Goal: Task Accomplishment & Management: Manage account settings

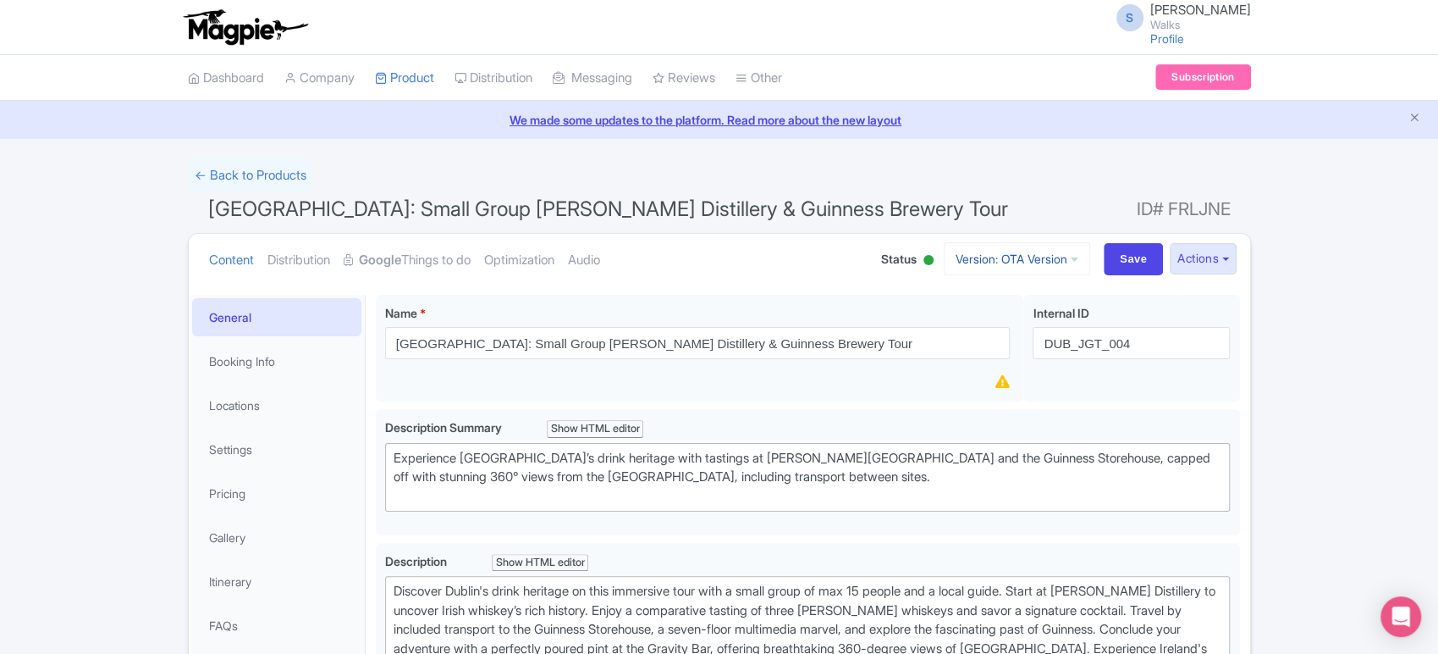
click at [974, 253] on link "Version: OTA Version" at bounding box center [1017, 258] width 146 height 33
click at [966, 379] on link "Viator Version" at bounding box center [1019, 376] width 161 height 26
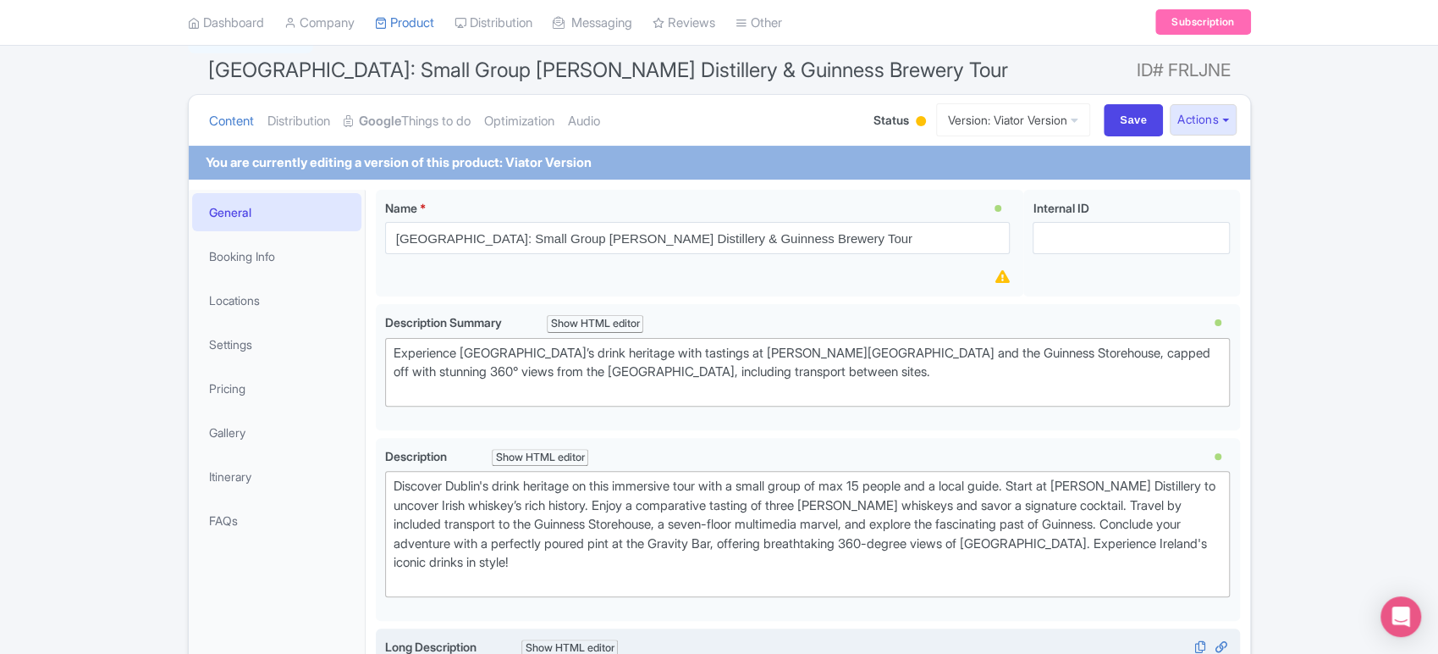
scroll to position [52, 0]
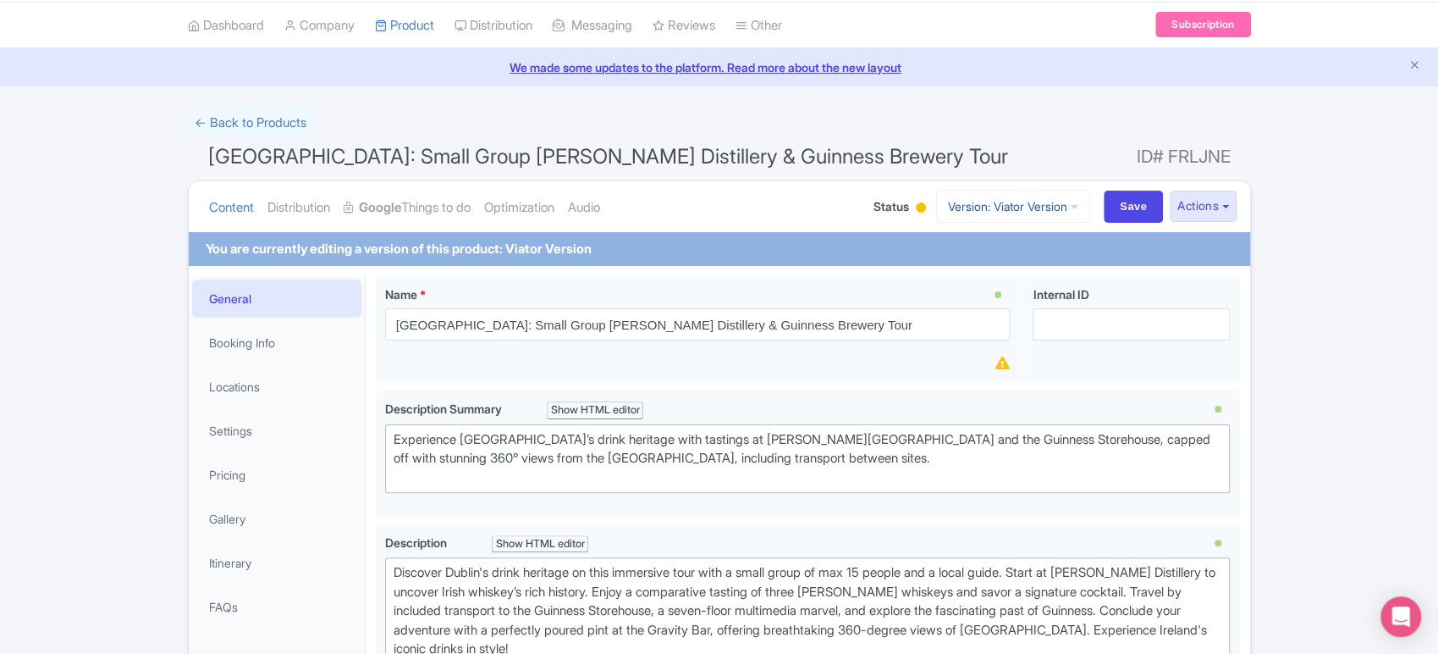
click at [1037, 209] on link "Version: Viator Version" at bounding box center [1013, 206] width 154 height 33
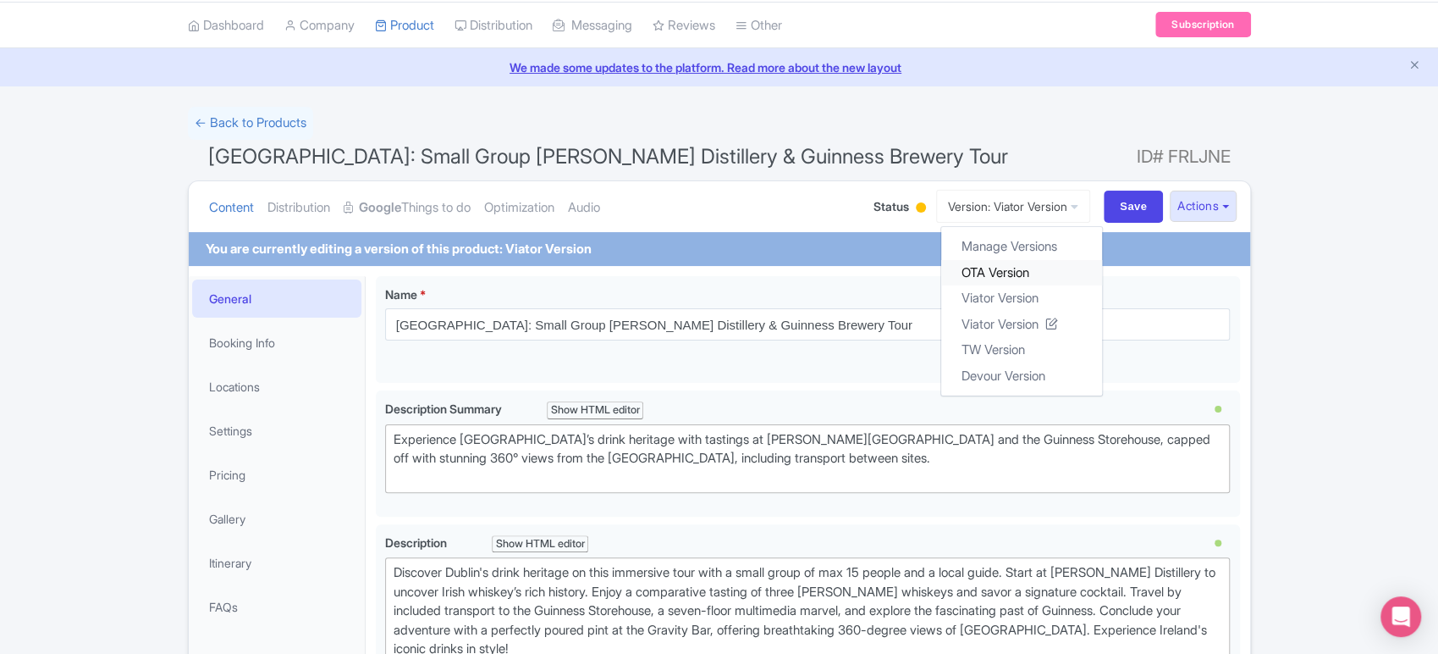
click at [1003, 265] on link "OTA Version" at bounding box center [1021, 272] width 161 height 26
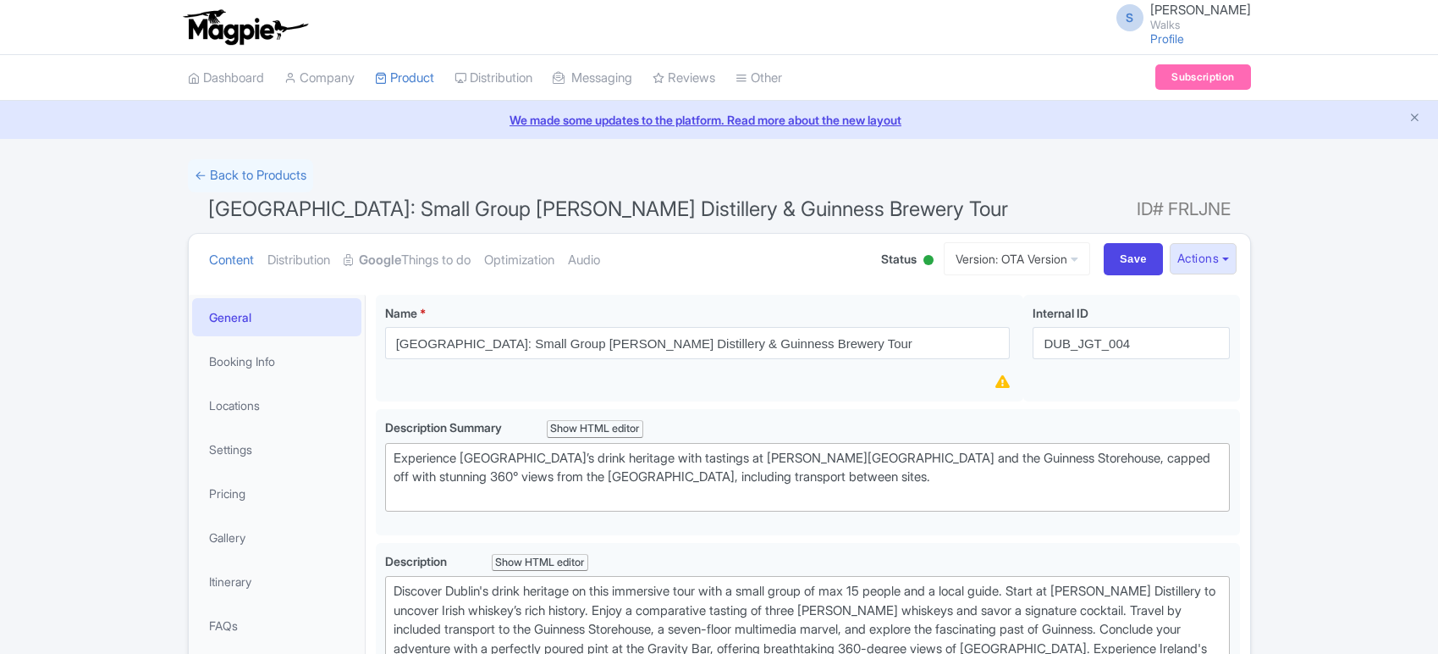
scroll to position [684, 0]
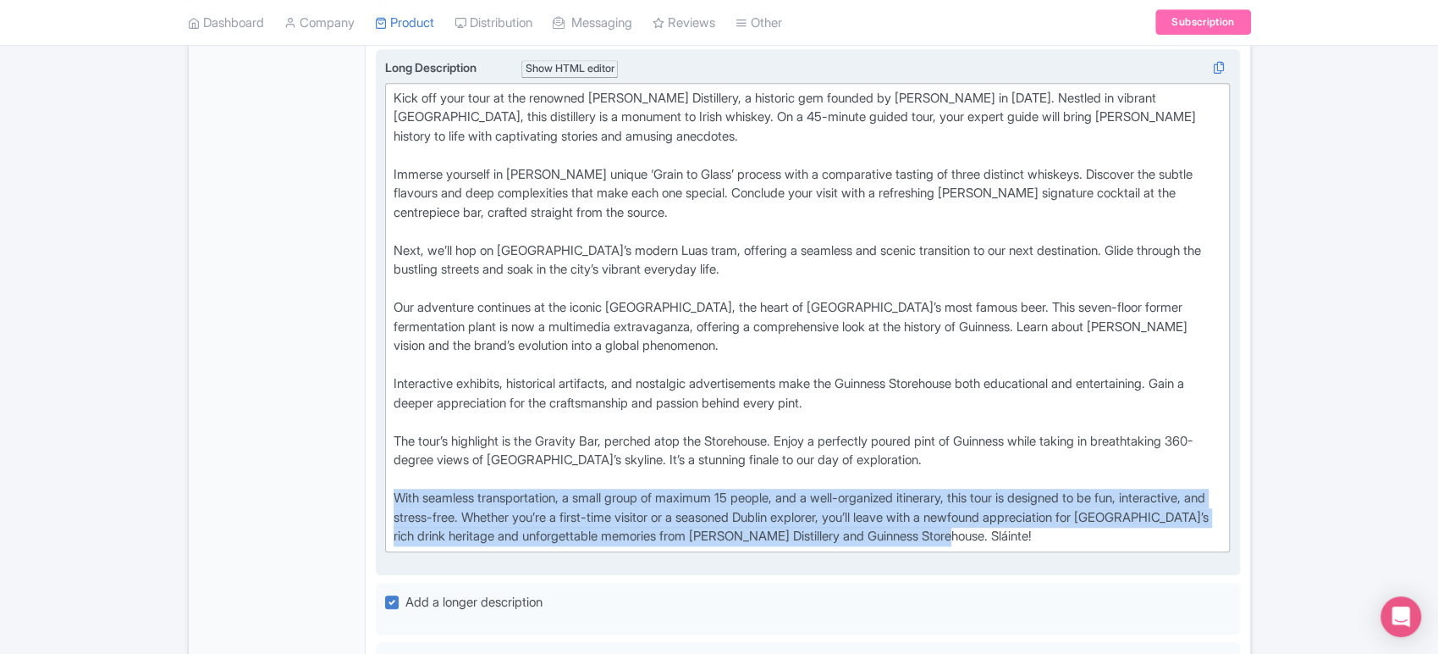
drag, startPoint x: 1090, startPoint y: 531, endPoint x: 378, endPoint y: 486, distance: 713.4
click at [378, 486] on div "Long Description i Show HTML editor Bold Italic Strikethrough Link Heading Quot…" at bounding box center [808, 312] width 864 height 527
type trix-editor "<div>Kick off your tour at the renowned Jameson Distillery, a historic gem foun…"
copy div "With seamless transportation, a small group of maximum 15 people, and a well-or…"
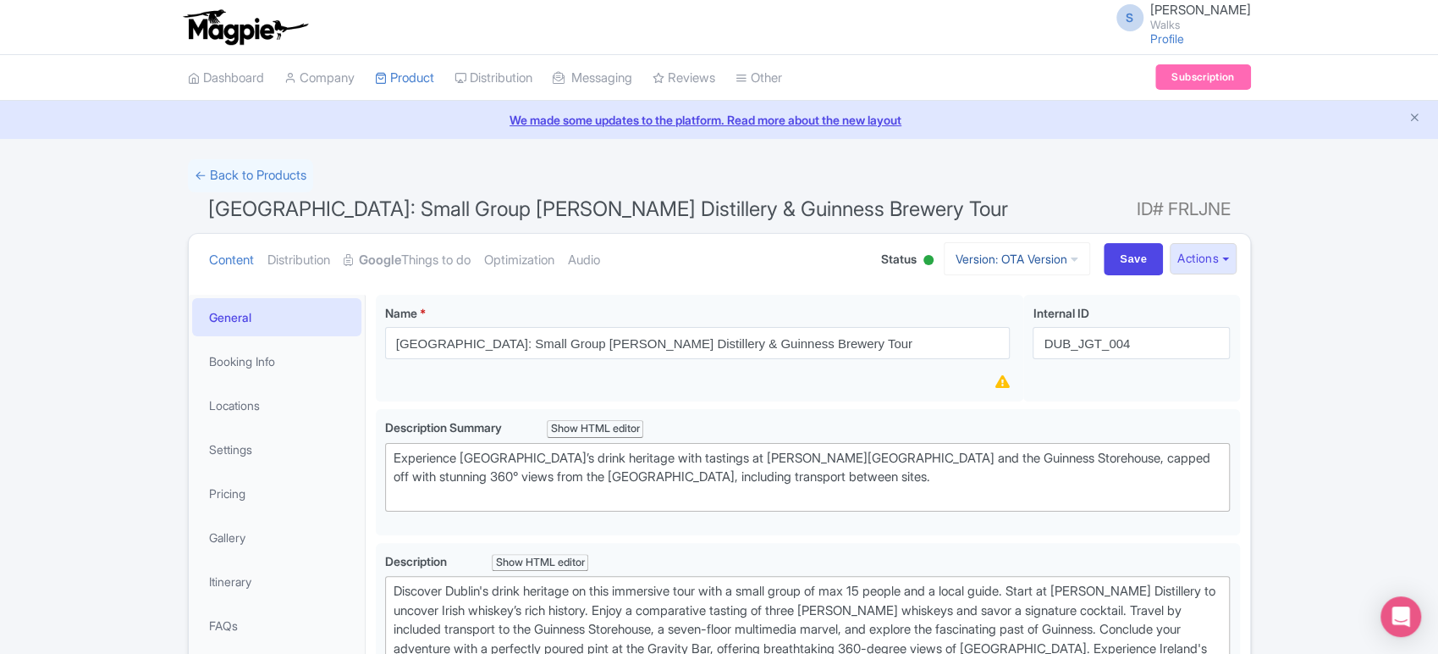
click at [1036, 259] on link "Version: OTA Version" at bounding box center [1017, 258] width 146 height 33
click at [981, 354] on link "Viator Version" at bounding box center [1019, 351] width 161 height 26
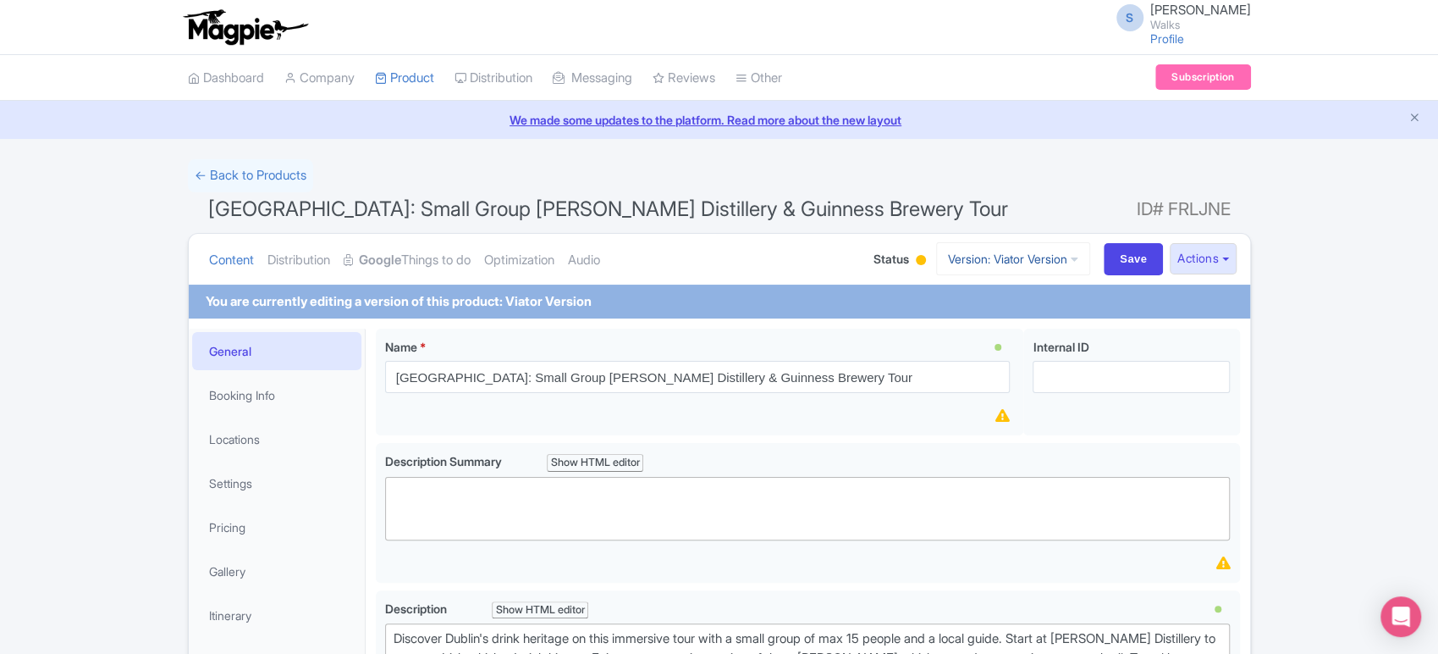
click at [1043, 260] on link "Version: Viator Version" at bounding box center [1013, 258] width 154 height 33
click at [1013, 306] on link "Manage Versions" at bounding box center [1021, 299] width 161 height 26
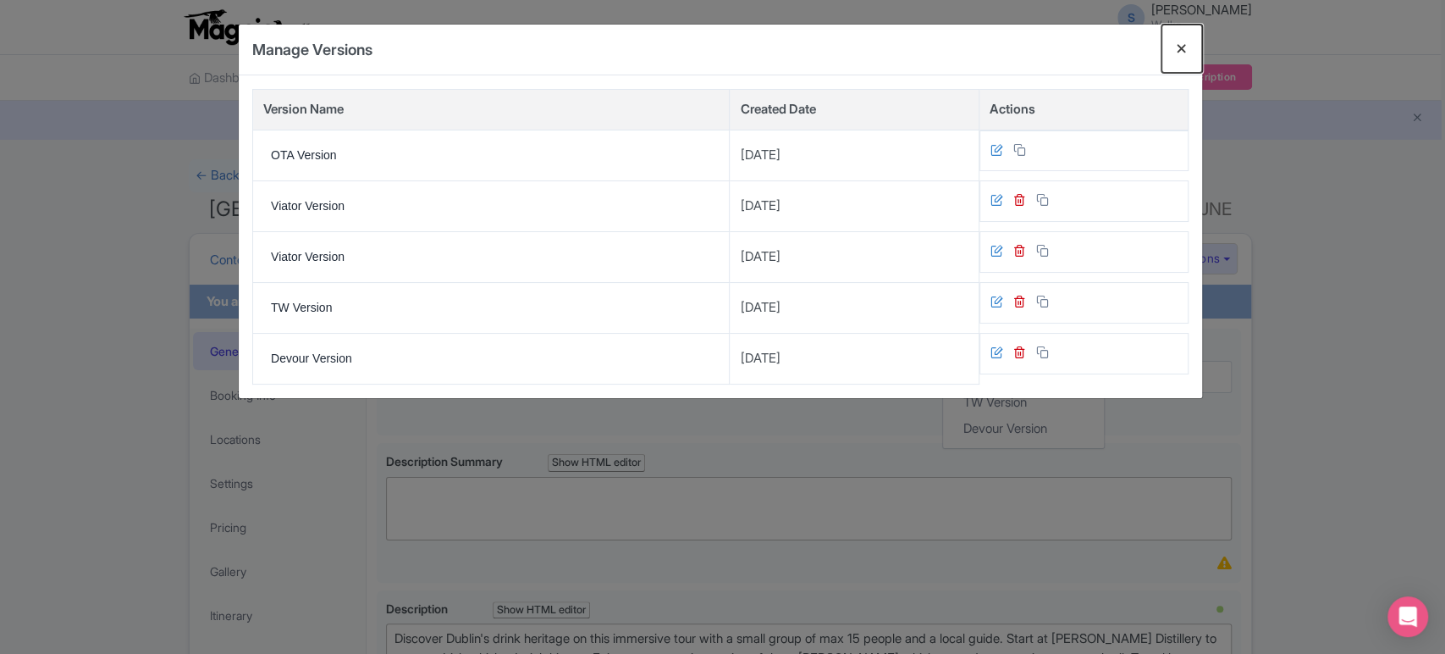
click at [1185, 56] on button "Close" at bounding box center [1182, 49] width 41 height 48
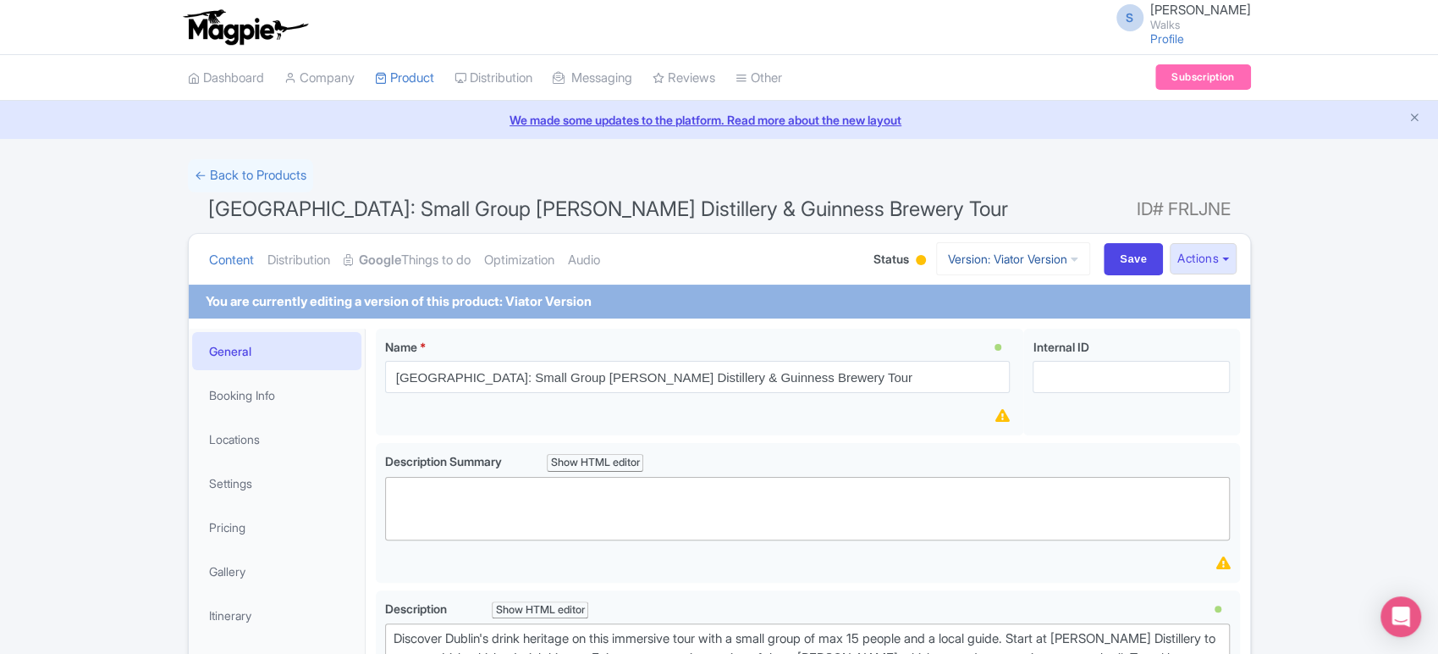
click at [1028, 245] on link "Version: Viator Version" at bounding box center [1013, 258] width 154 height 33
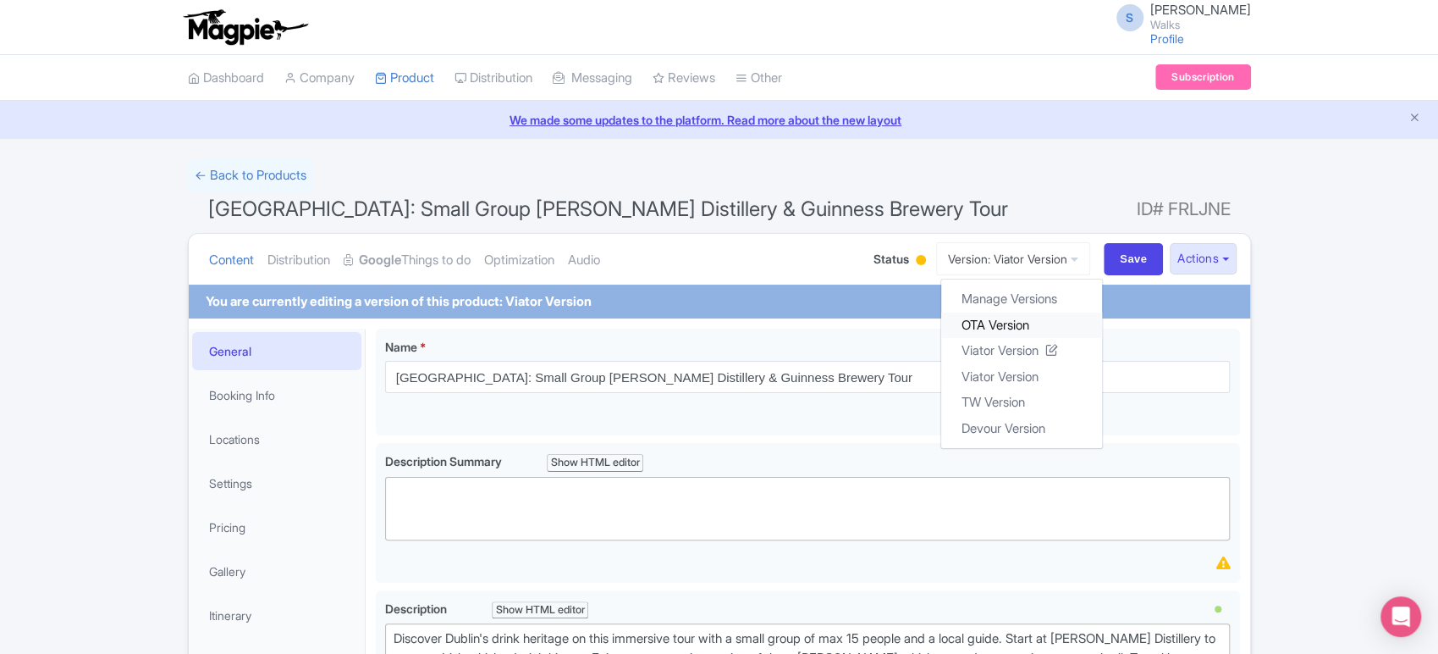
click at [985, 317] on link "OTA Version" at bounding box center [1021, 325] width 161 height 26
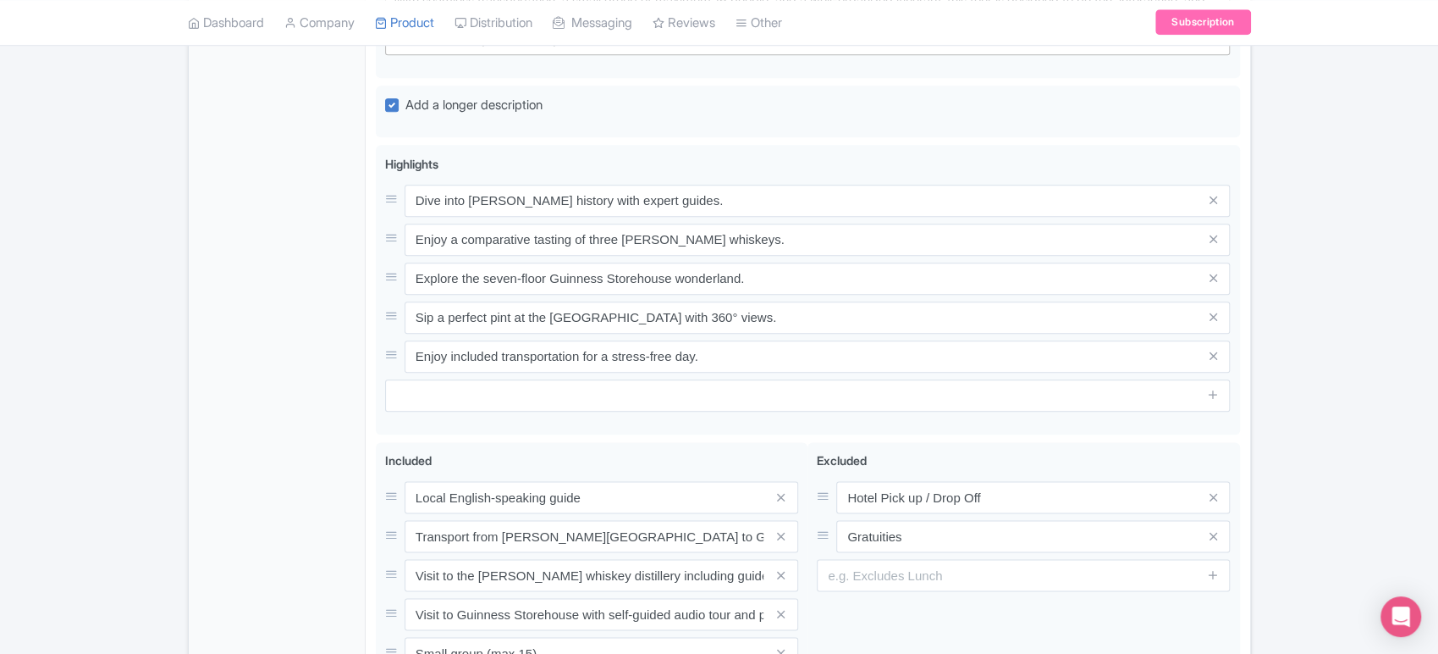
scroll to position [1396, 0]
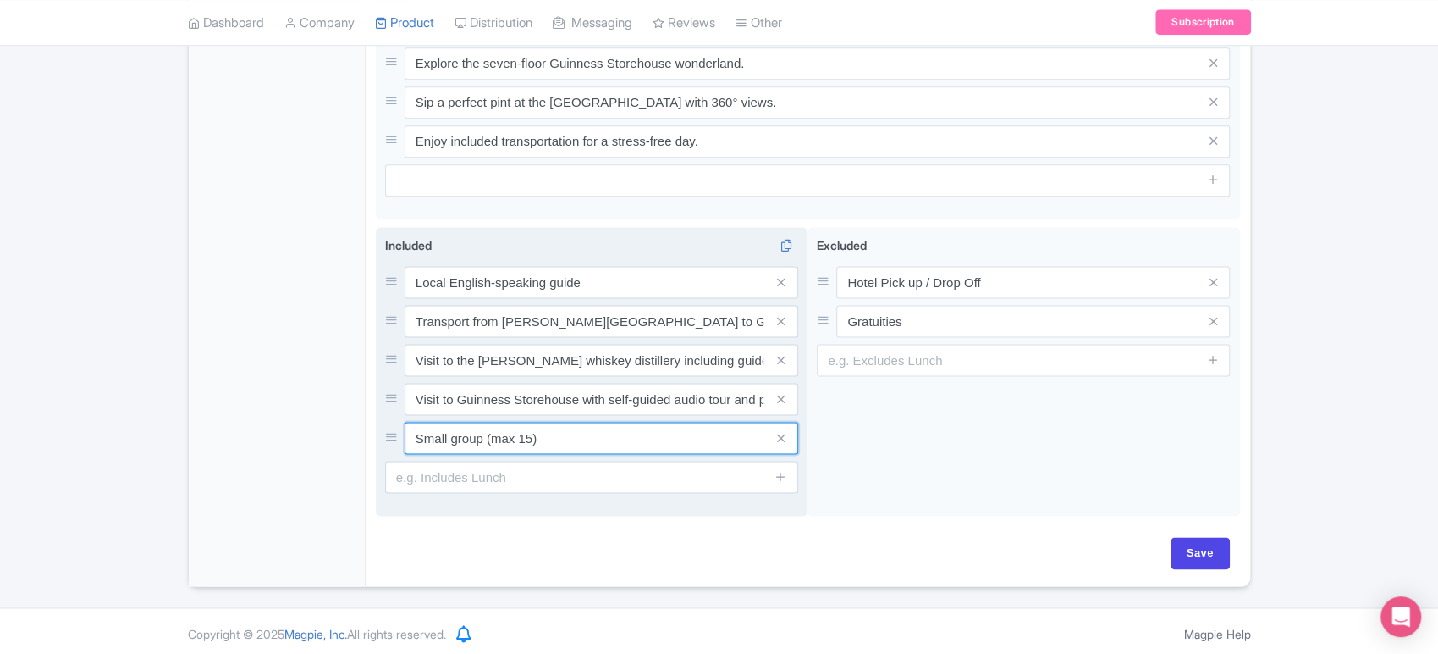
click at [599, 424] on input "Small group (max 15)" at bounding box center [602, 438] width 394 height 32
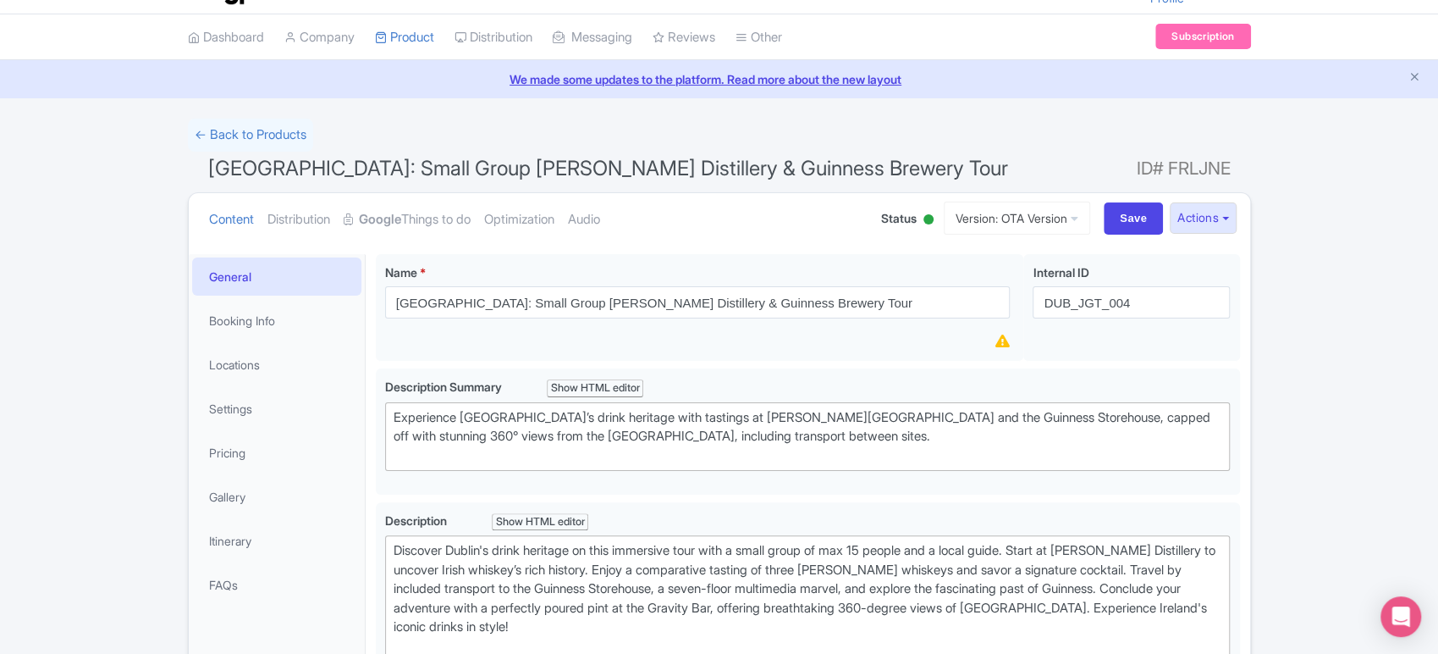
scroll to position [0, 0]
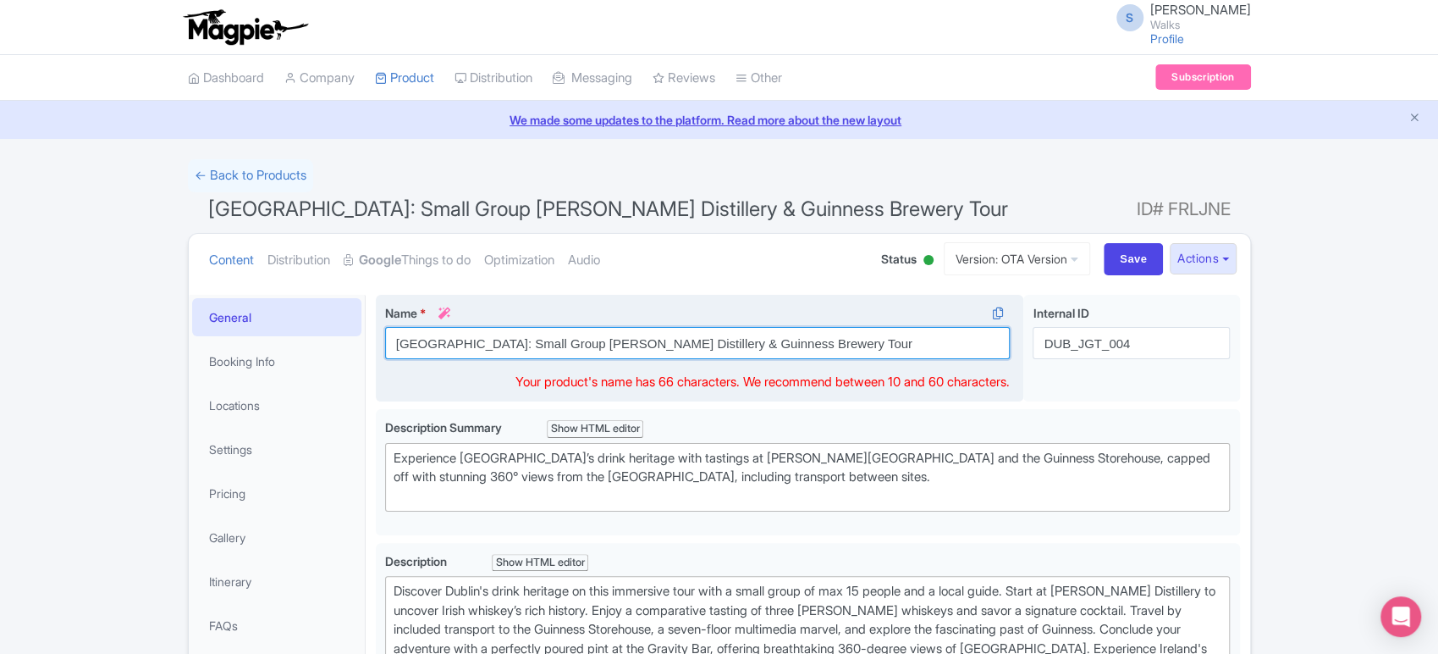
drag, startPoint x: 778, startPoint y: 339, endPoint x: 435, endPoint y: 342, distance: 342.9
click at [435, 342] on input "[GEOGRAPHIC_DATA]: Small Group [PERSON_NAME] Distillery & Guinness Brewery Tour" at bounding box center [698, 343] width 626 height 32
click at [570, 343] on input "[GEOGRAPHIC_DATA]: Small Group [PERSON_NAME] Distillery & Guinness Brewery Tour" at bounding box center [698, 343] width 626 height 32
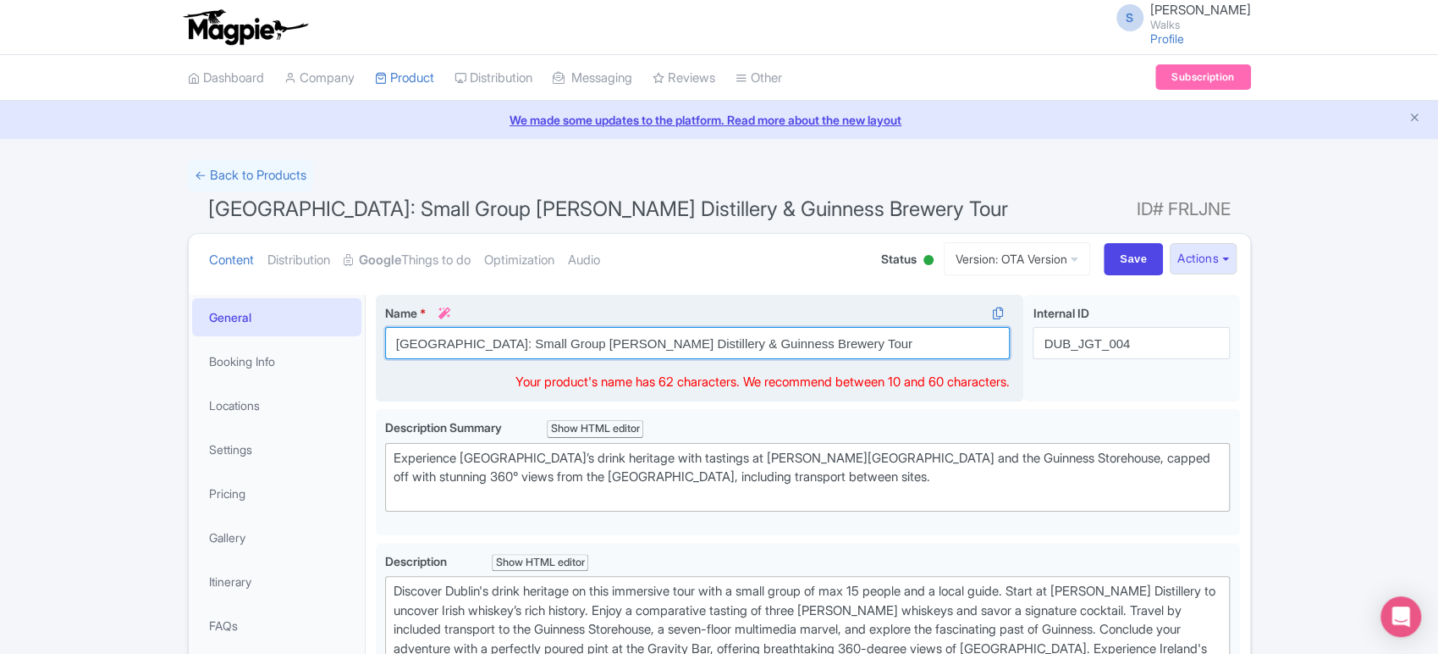
click at [653, 349] on input "[GEOGRAPHIC_DATA]: Small Group [PERSON_NAME] Distillery & Guinness Brewery Tour" at bounding box center [698, 343] width 626 height 32
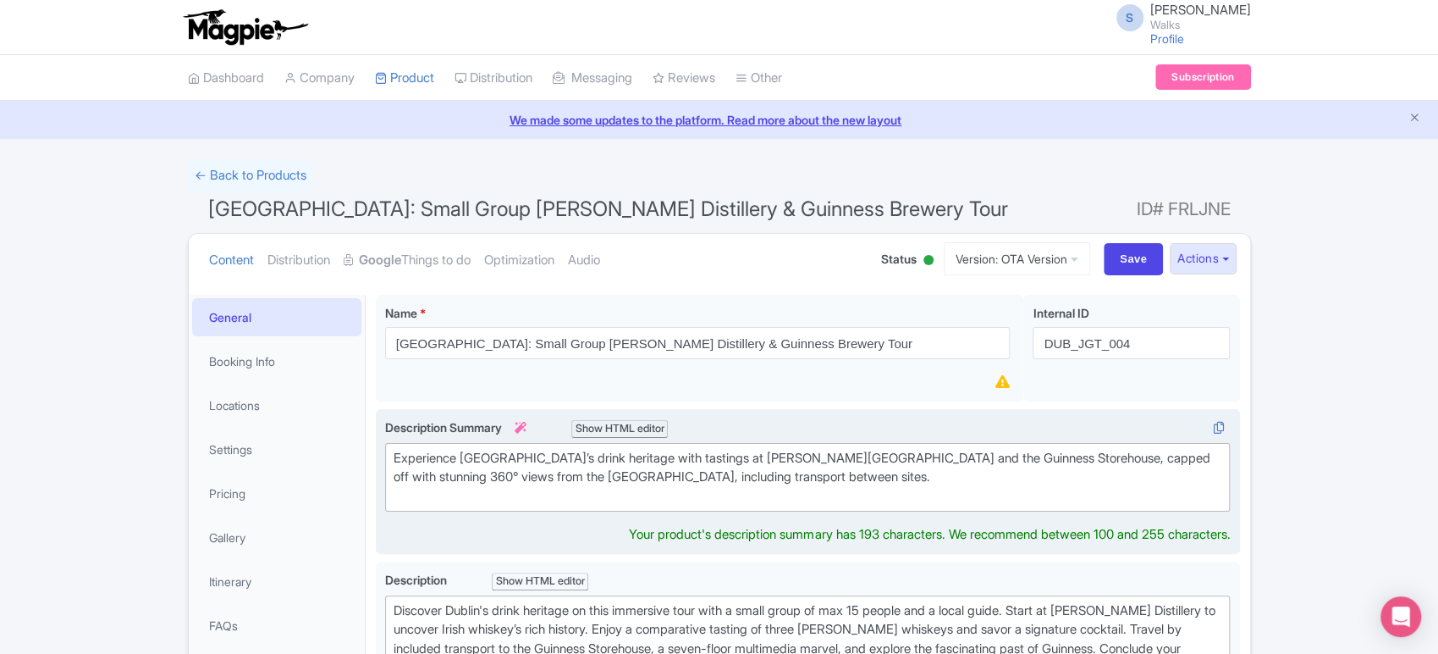
click at [563, 477] on div "Experience [GEOGRAPHIC_DATA]’s drink heritage with tastings at [PERSON_NAME][GE…" at bounding box center [808, 478] width 829 height 58
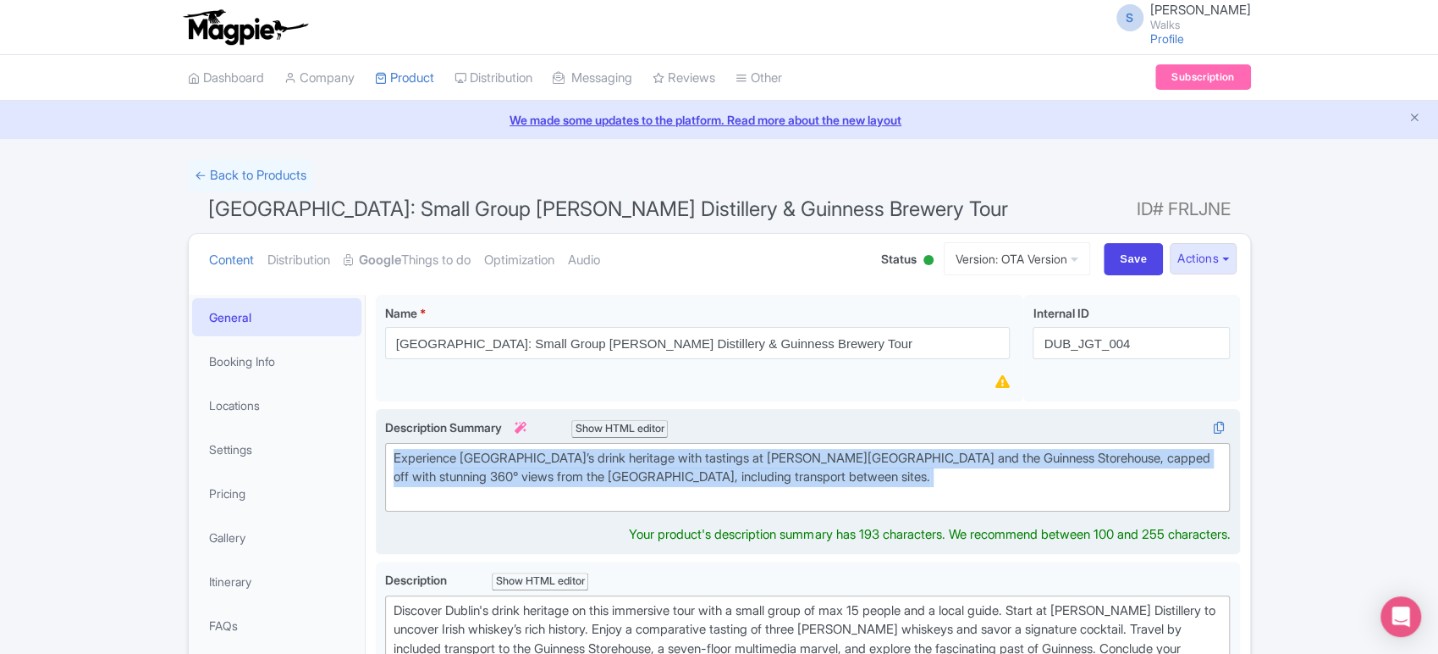
click at [563, 477] on div "Experience [GEOGRAPHIC_DATA]’s drink heritage with tastings at [PERSON_NAME][GE…" at bounding box center [808, 478] width 829 height 58
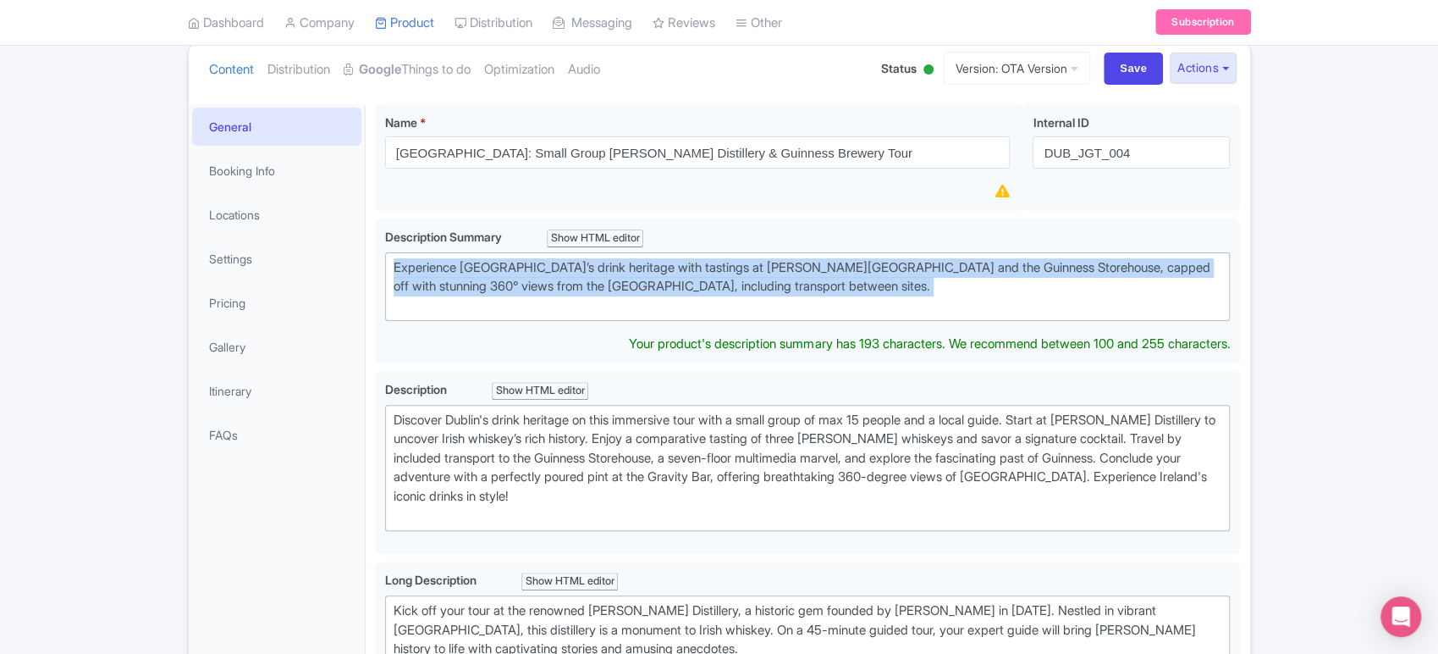
scroll to position [192, 0]
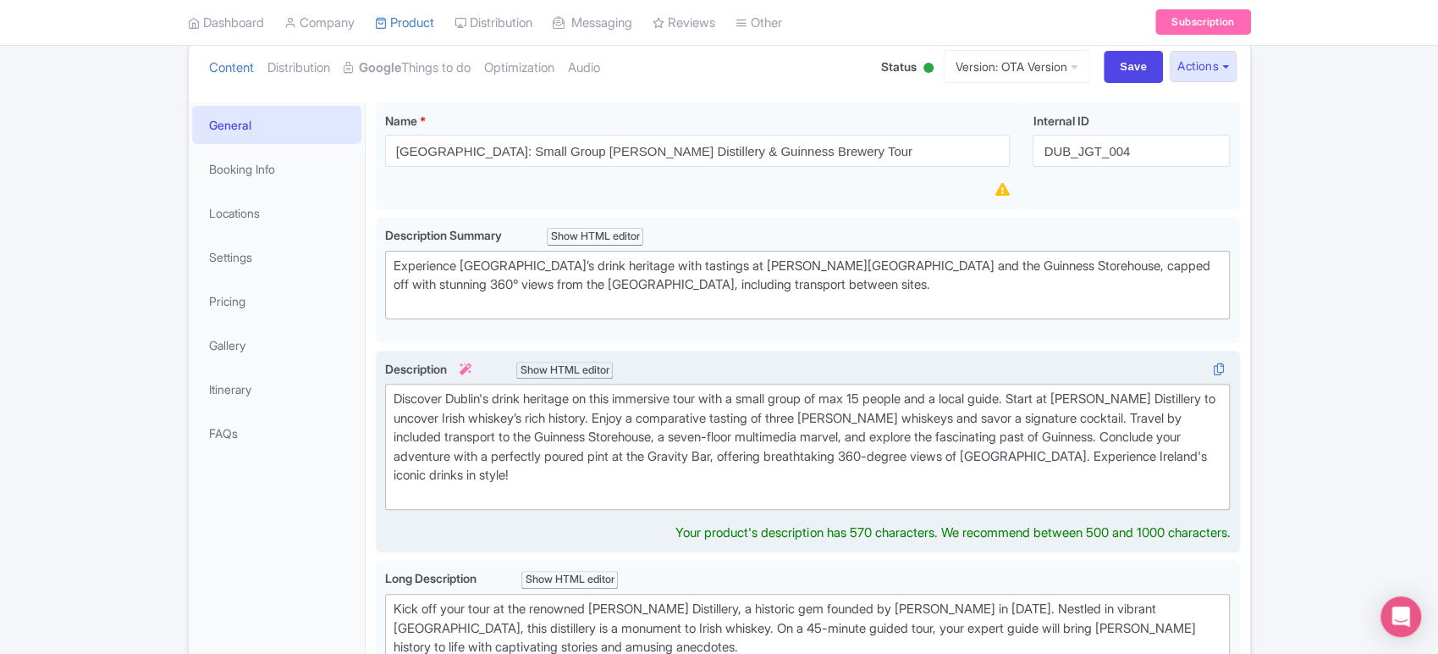
click at [824, 406] on div "Discover Dublin's drink heritage on this immersive tour with a small group of m…" at bounding box center [808, 446] width 829 height 114
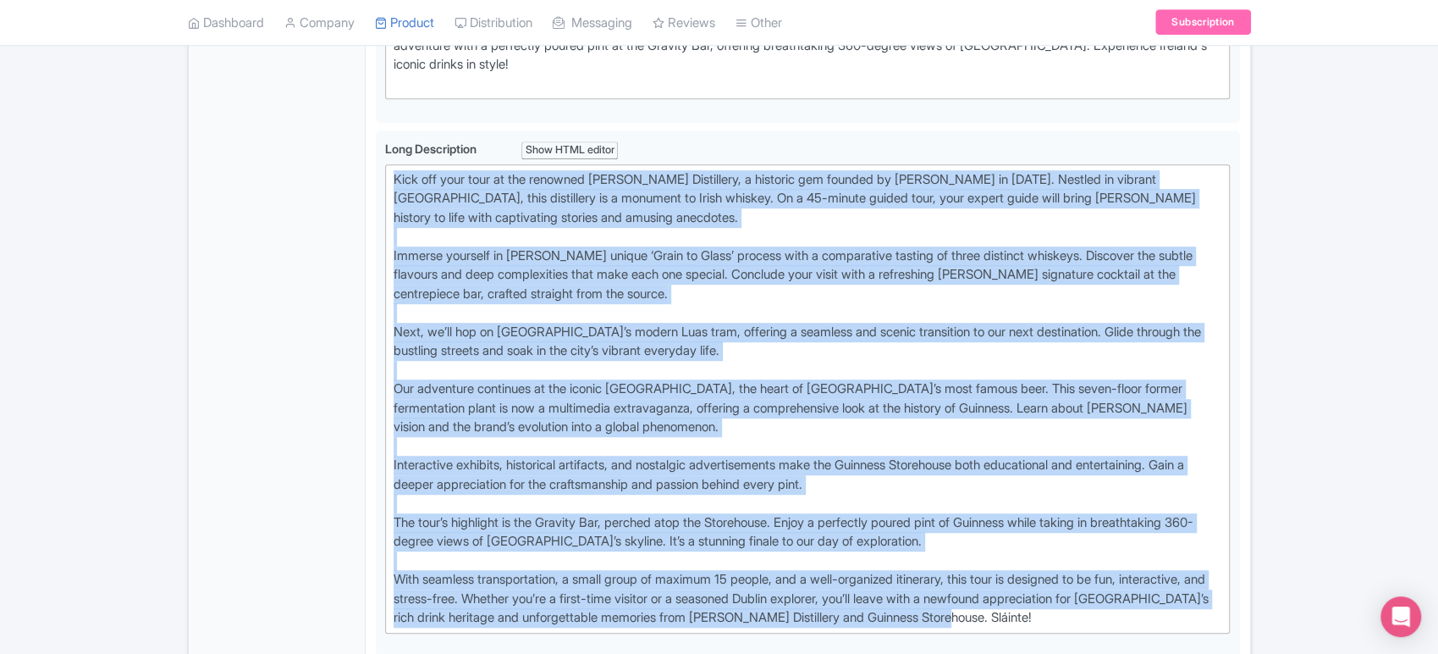
scroll to position [593, 0]
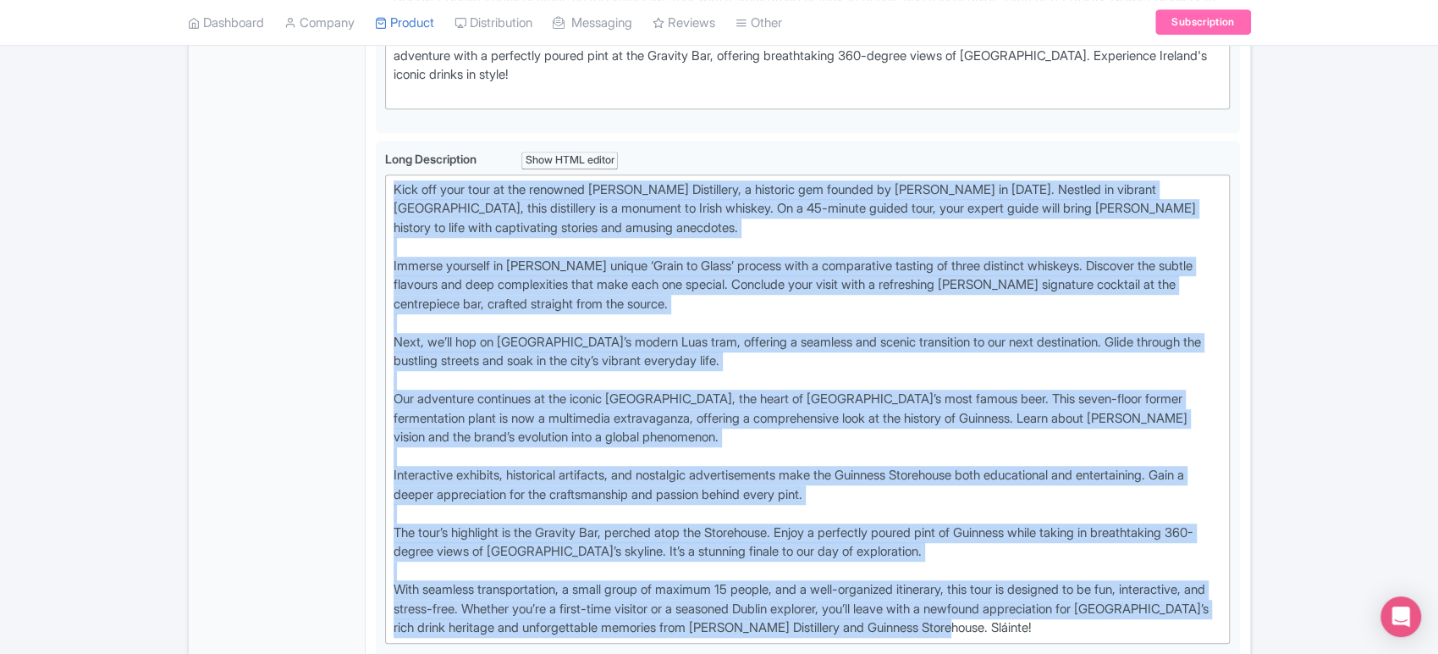
drag, startPoint x: 1087, startPoint y: 476, endPoint x: 371, endPoint y: 145, distance: 789.1
click at [371, 145] on div "[GEOGRAPHIC_DATA]: Small Group [PERSON_NAME] Distillery & Guinness Brewery Tour…" at bounding box center [808, 541] width 885 height 1698
type trix-editor "<lor>Ipsu dol sita cons ad eli seddoeiu Tempori Utlaboreet, d magnaali eni admi…"
copy div "Lore ips dolo sita co adi elitsedd Eiusmod Temporinci, u laboreet dol magnaal e…"
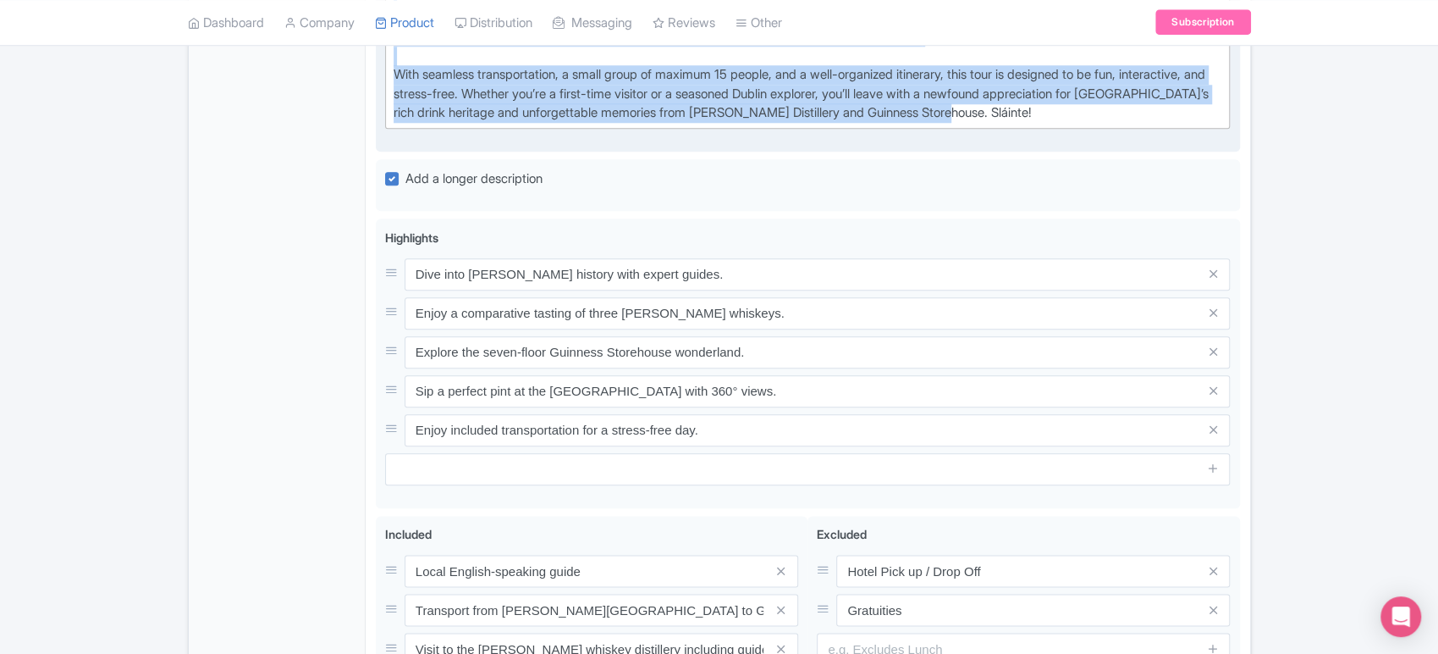
scroll to position [1387, 0]
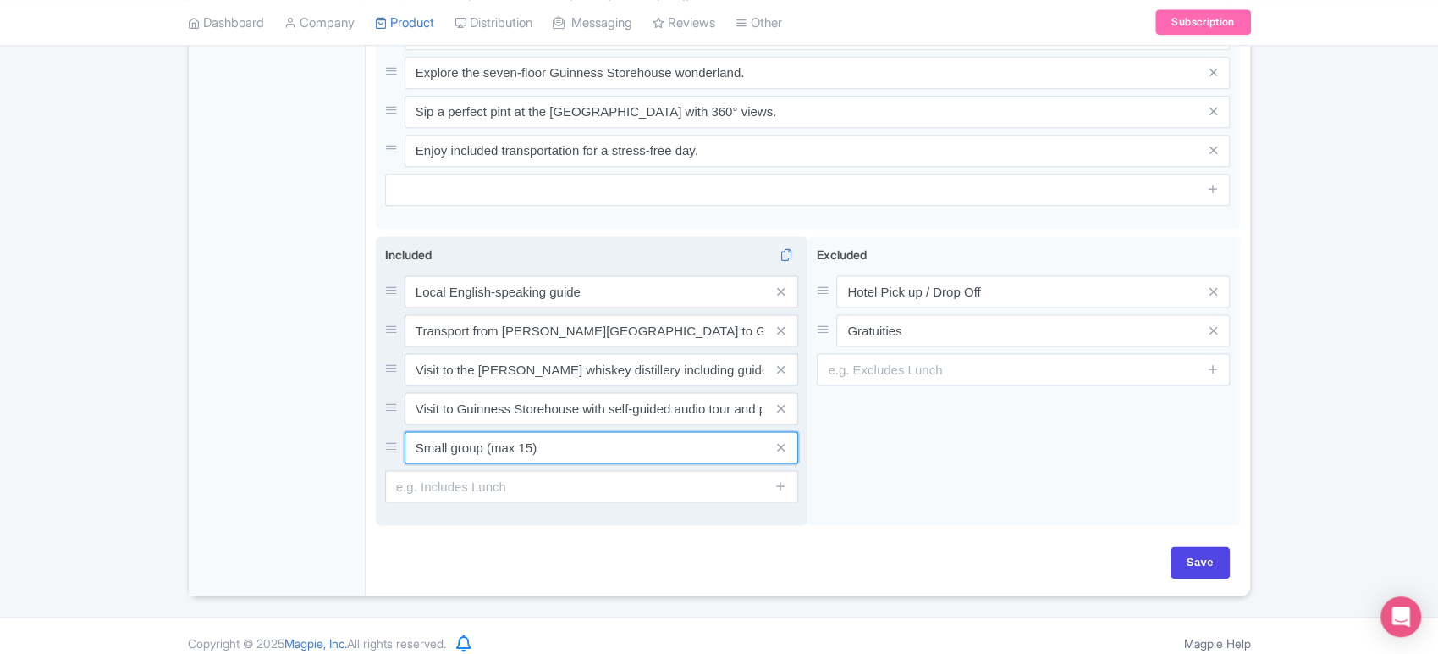
click at [544, 450] on input "Small group (max 15)" at bounding box center [602, 447] width 394 height 32
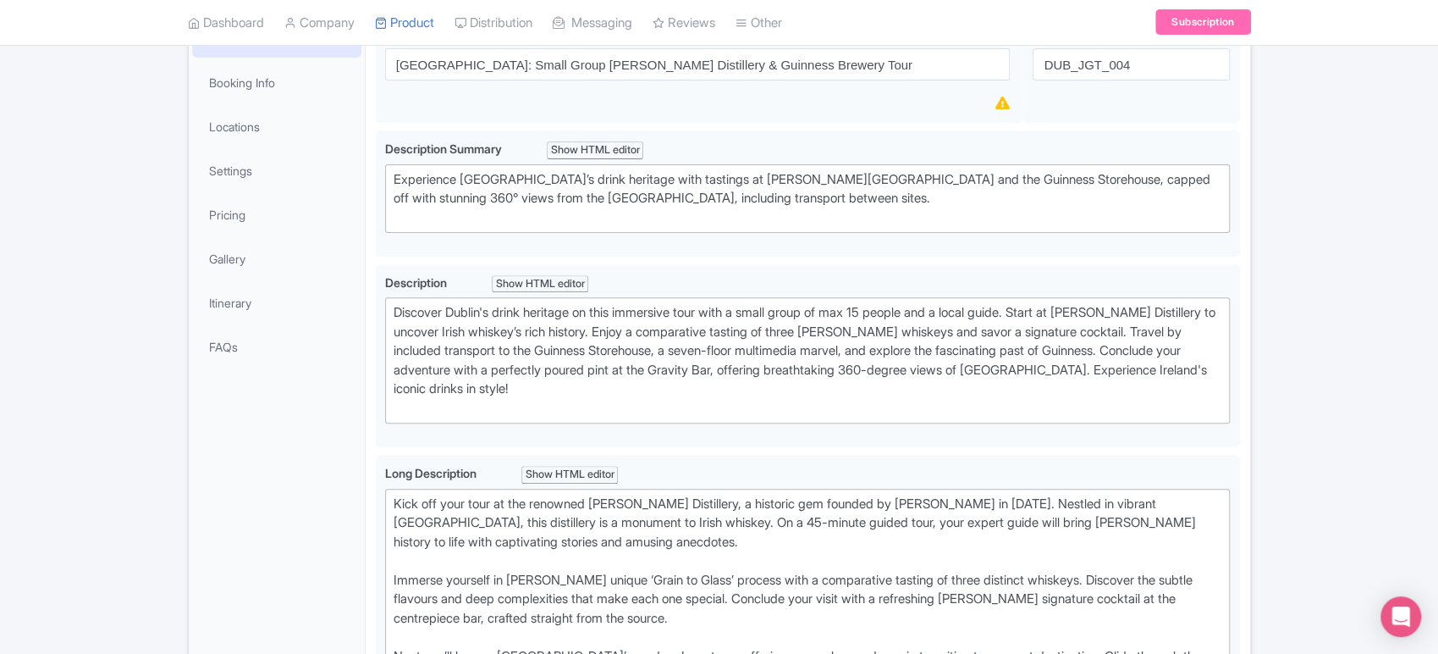
scroll to position [0, 0]
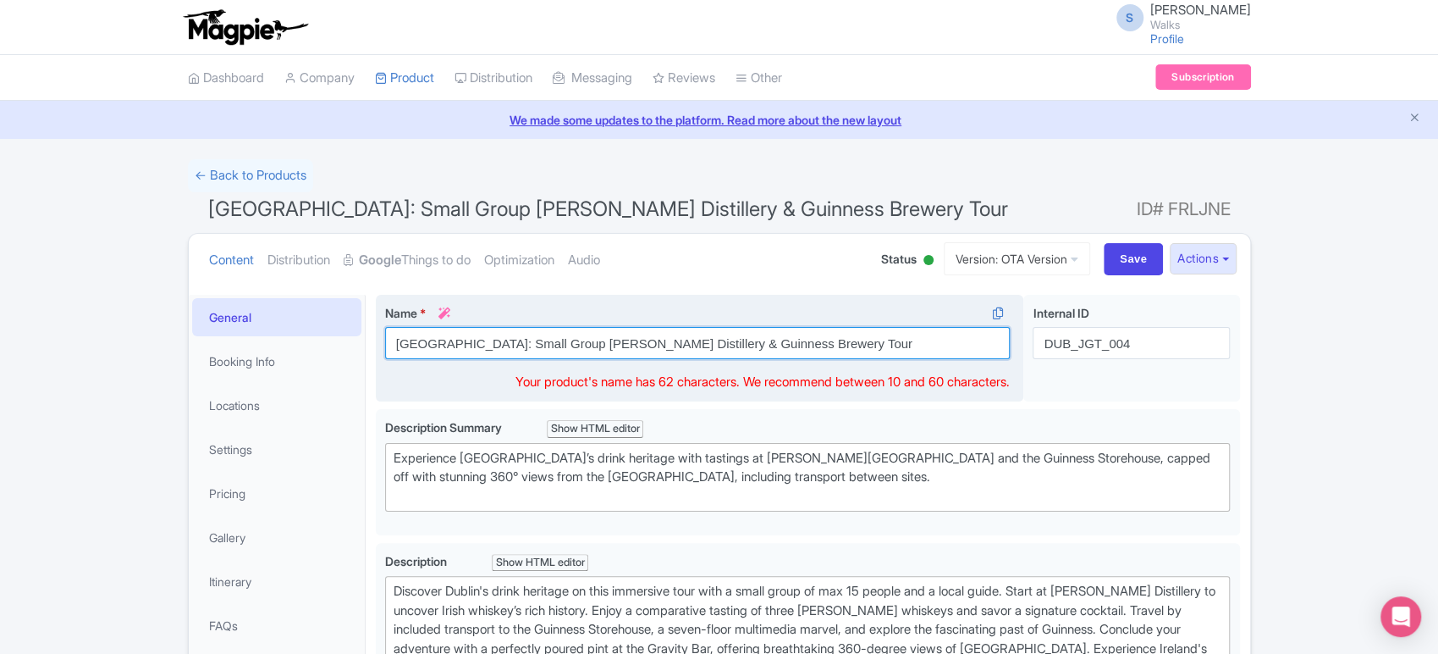
click at [571, 342] on input "[GEOGRAPHIC_DATA]: Small Group [PERSON_NAME] Distillery & Guinness Brewery Tour" at bounding box center [698, 343] width 626 height 32
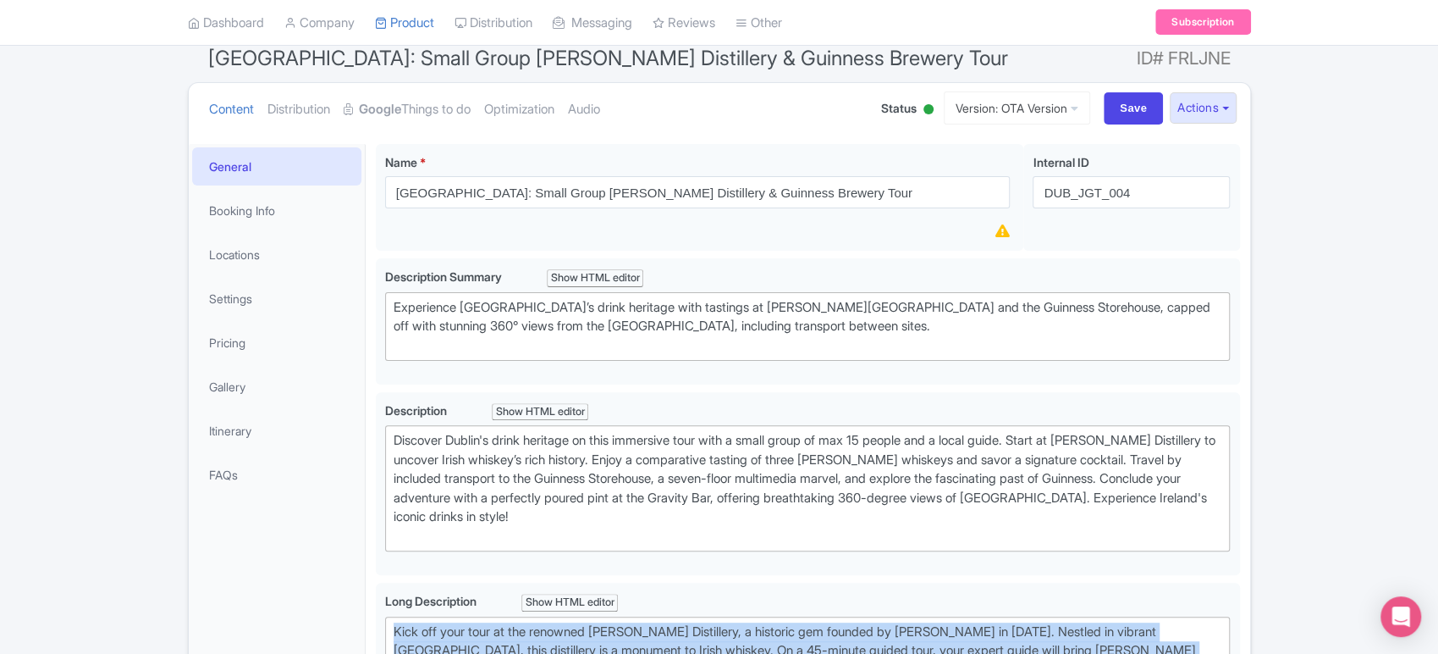
scroll to position [142, 0]
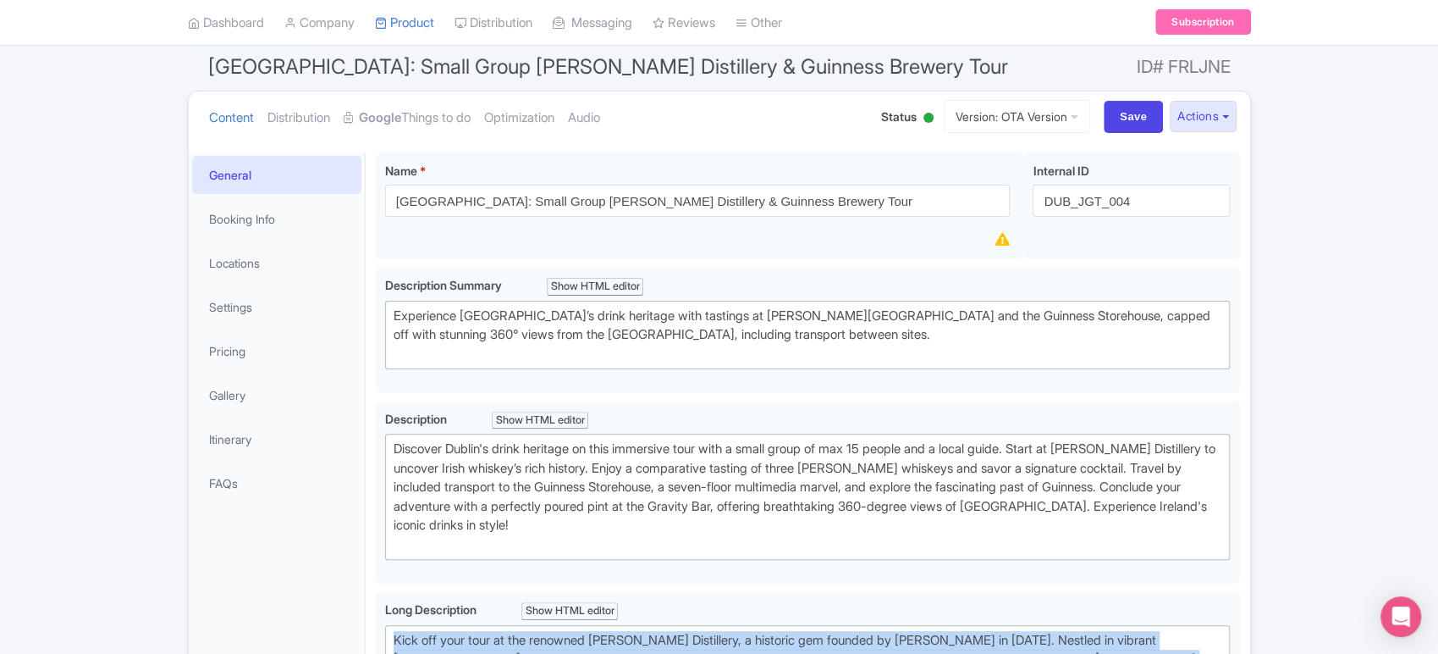
drag, startPoint x: 1077, startPoint y: 437, endPoint x: 345, endPoint y: 567, distance: 743.0
copy div "Lore ips dolo sita co adi elitsedd Eiusmod Temporinci, u laboreet dol magnaal e…"
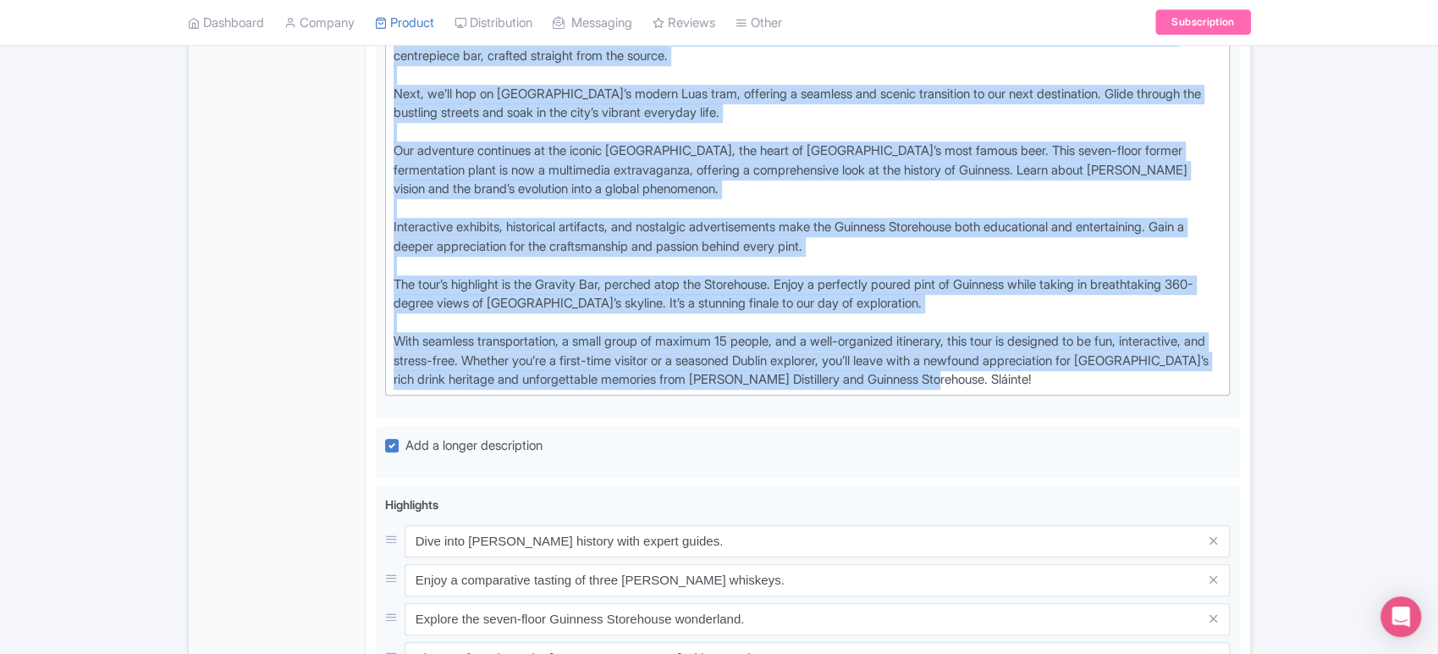
scroll to position [1396, 0]
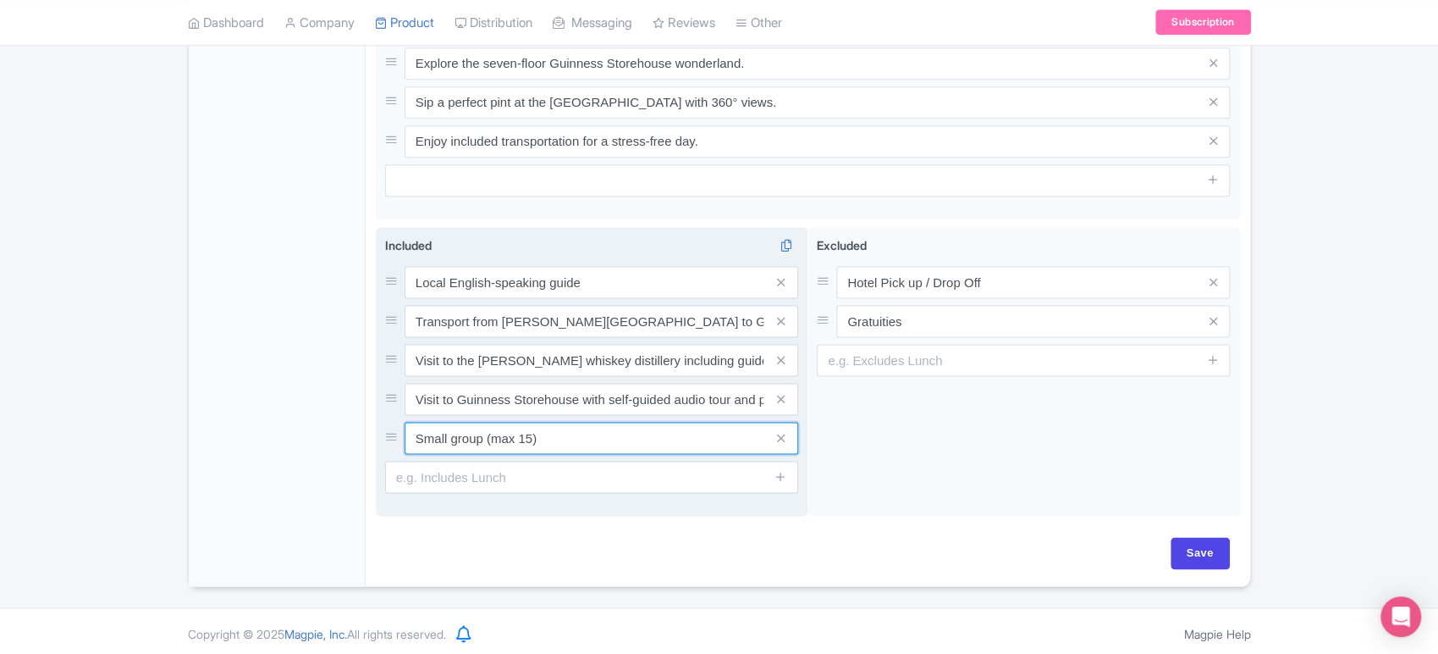
click at [596, 429] on input "Small group (max 15)" at bounding box center [602, 438] width 394 height 32
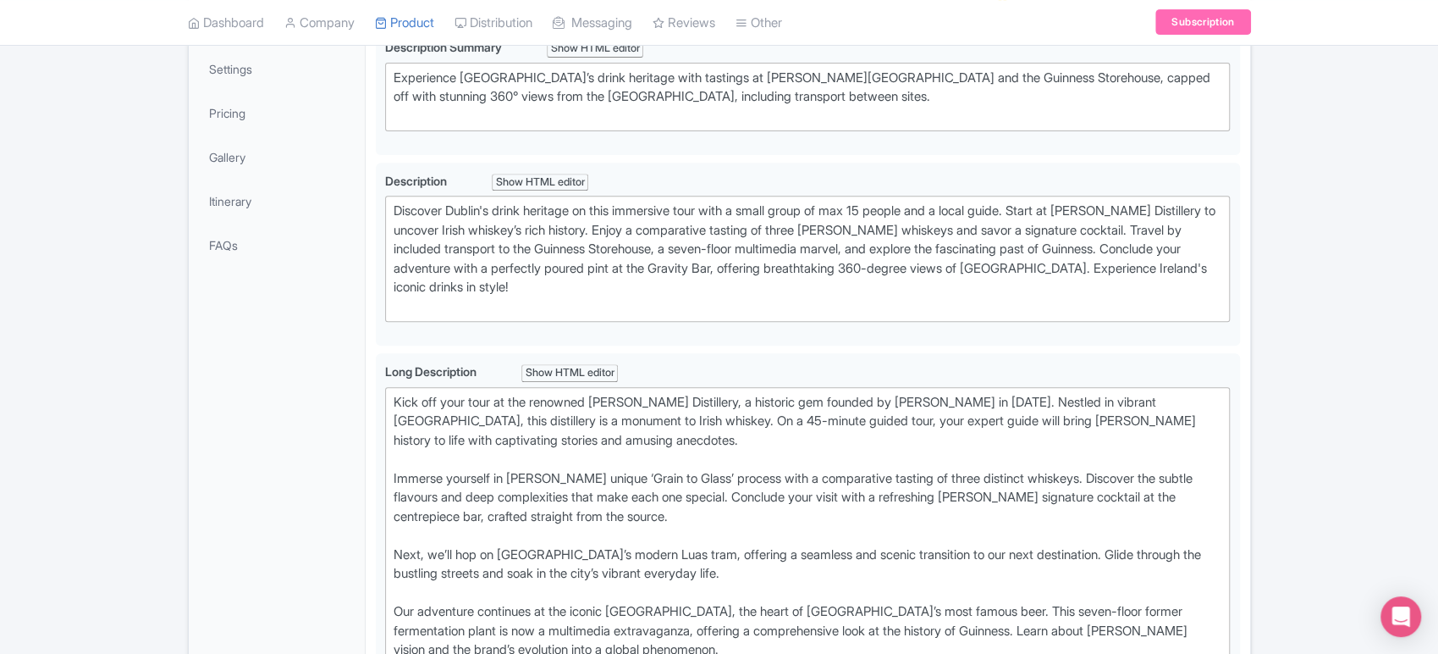
scroll to position [379, 0]
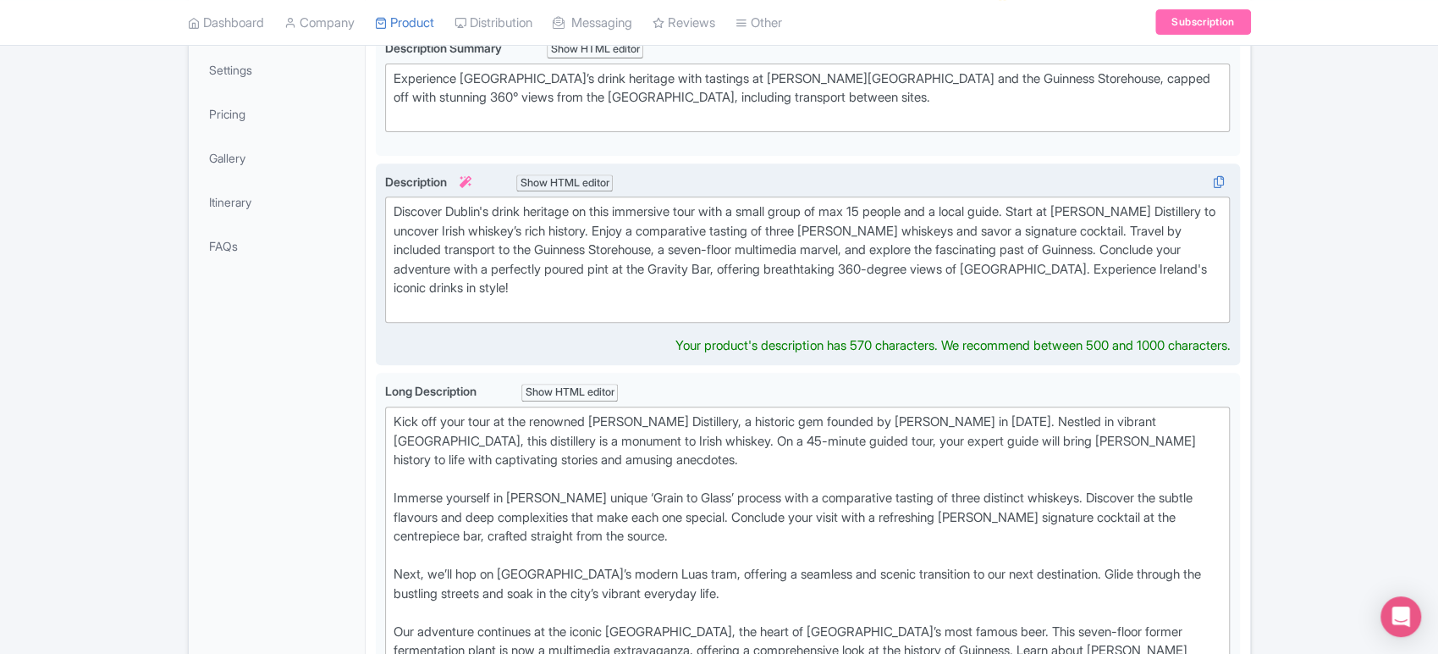
click at [745, 265] on div "Discover Dublin's drink heritage on this immersive tour with a small group of m…" at bounding box center [808, 259] width 829 height 114
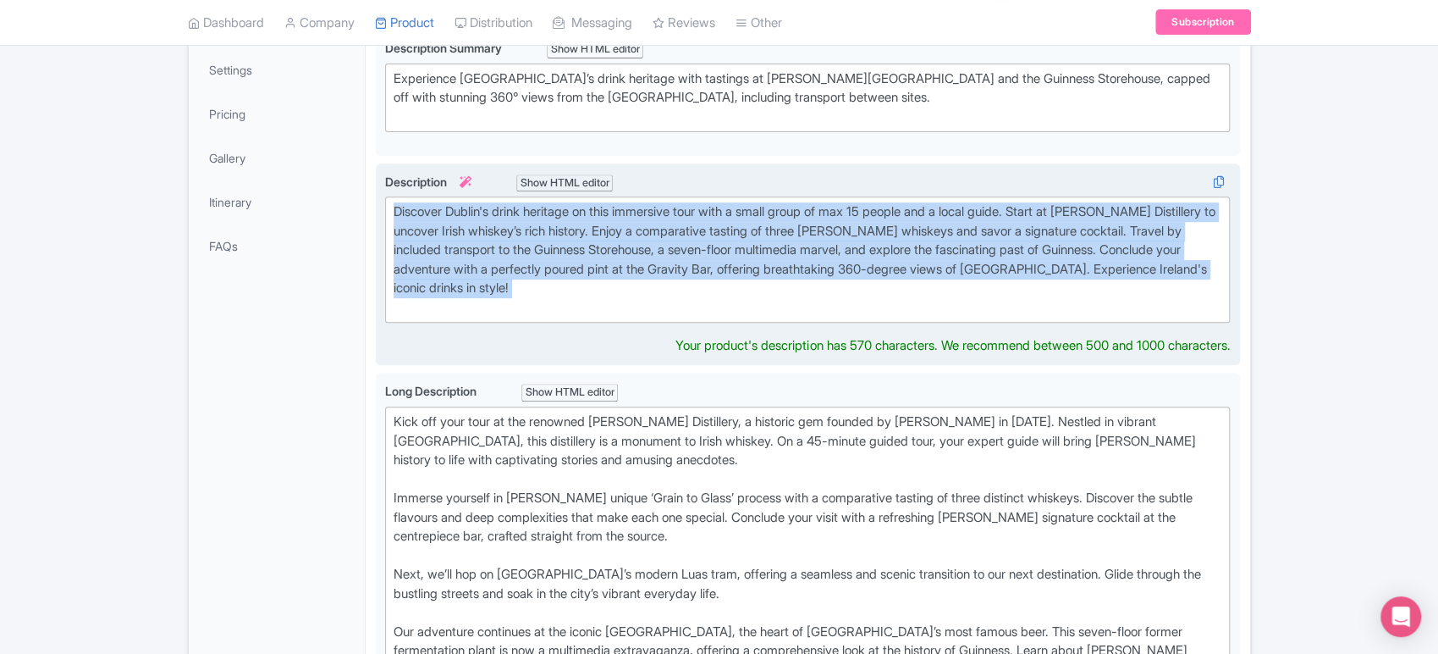
click at [745, 265] on div "Discover Dublin's drink heritage on this immersive tour with a small group of m…" at bounding box center [808, 259] width 829 height 114
type trix-editor "<div>Discover Dublin's drink heritage on this immersive tour with a small group…"
copy div "Discover Dublin's drink heritage on this immersive tour with a small group of m…"
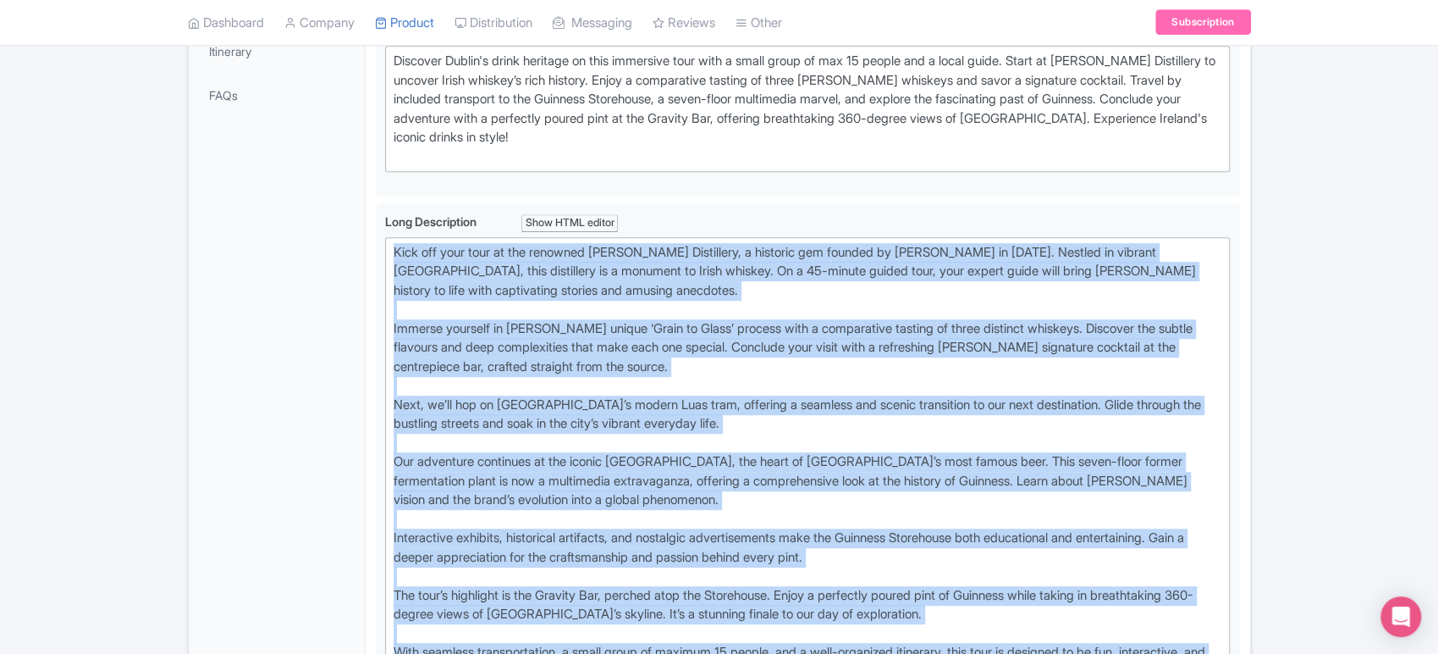
scroll to position [419, 0]
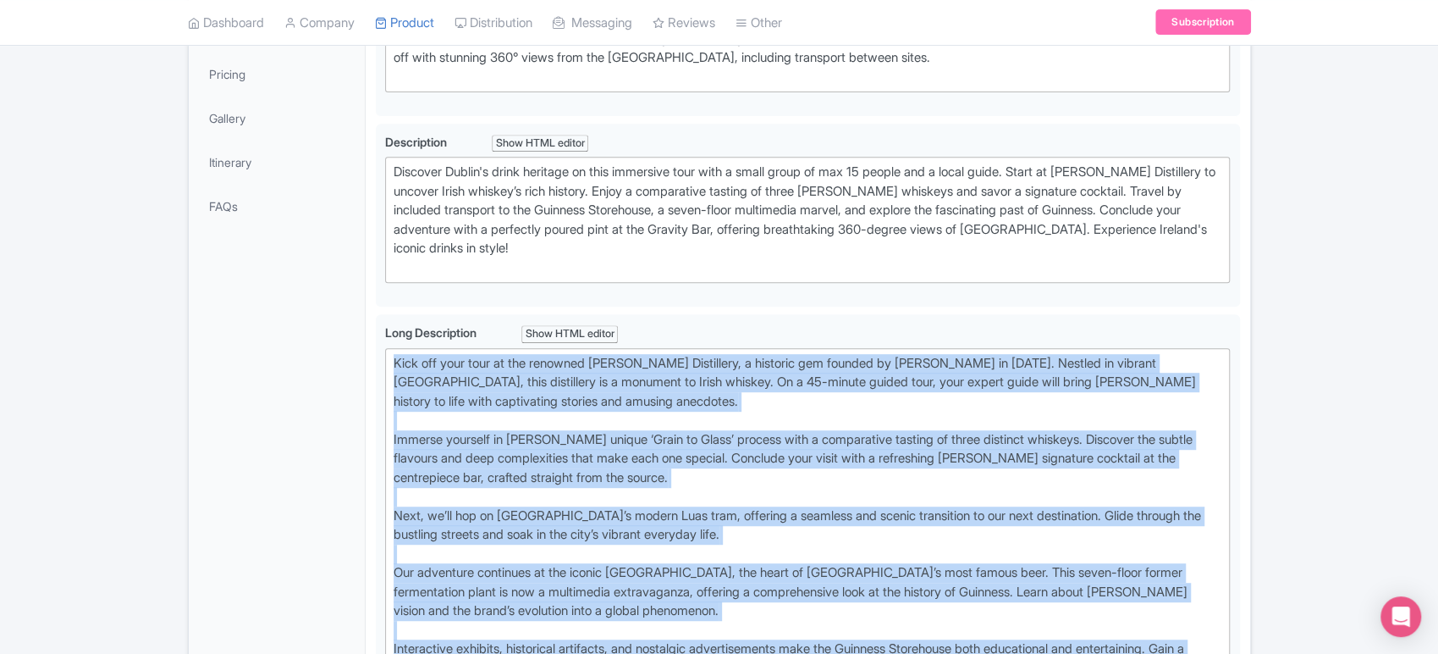
drag, startPoint x: 1084, startPoint y: 463, endPoint x: 368, endPoint y: 358, distance: 723.1
copy div "Lore ips dolo sita co adi elitsedd Eiusmod Temporinci, u laboreet dol magnaal e…"
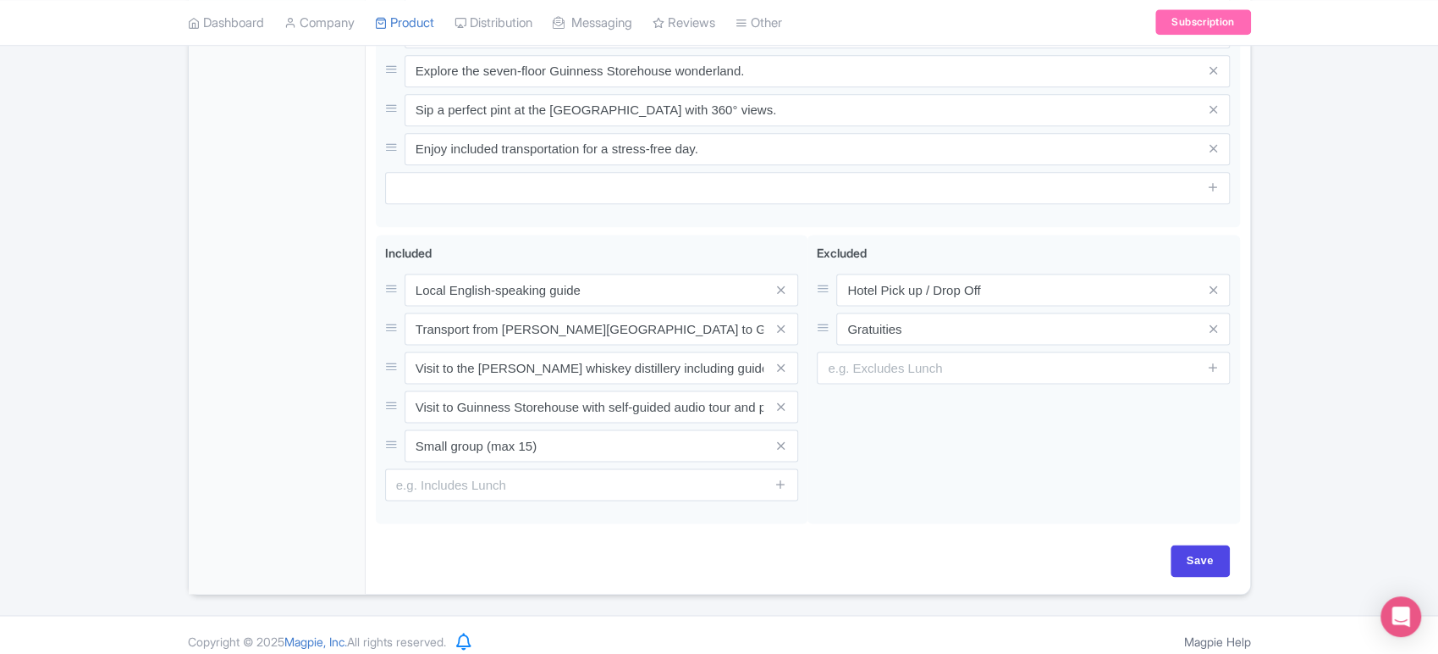
scroll to position [1388, 0]
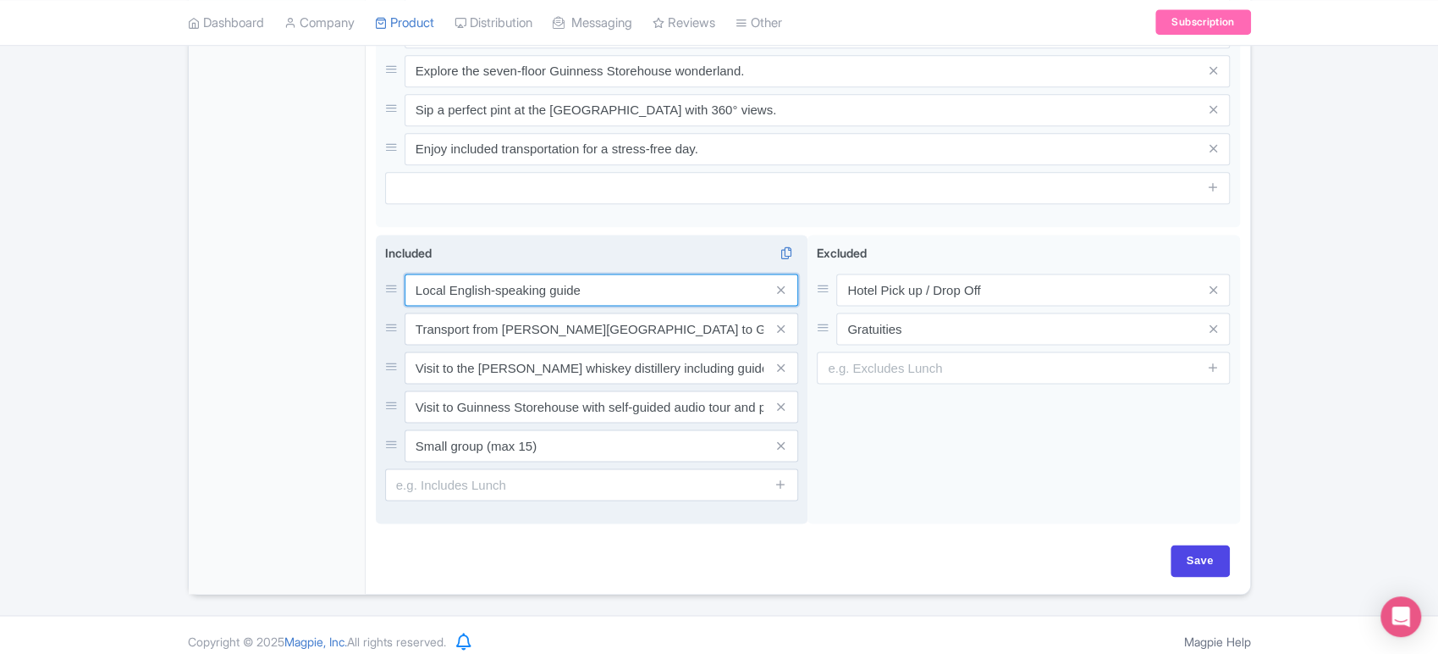
click at [649, 278] on input "Local English-speaking guide" at bounding box center [602, 289] width 394 height 32
